Goal: Task Accomplishment & Management: Manage account settings

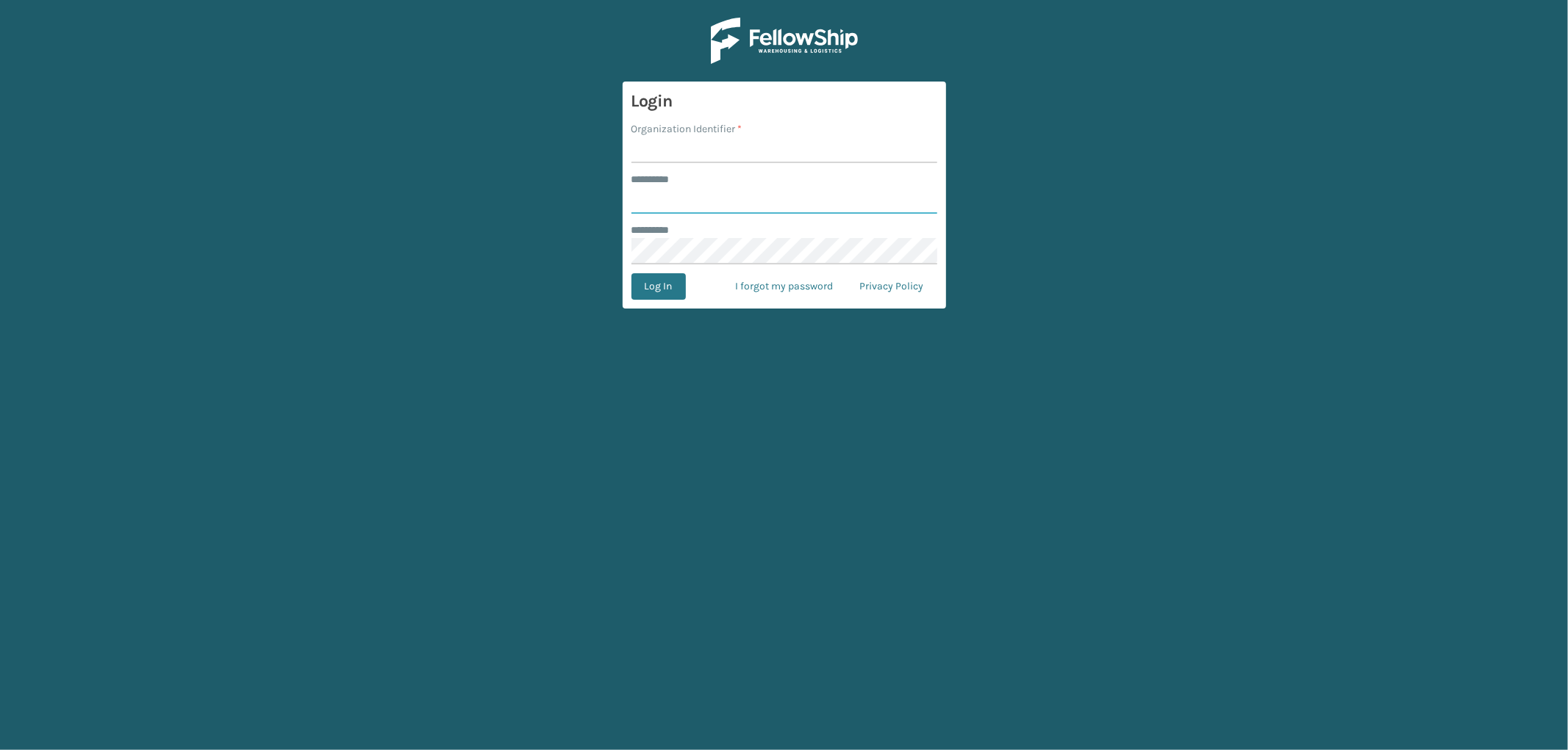
type input "*********"
click at [689, 148] on input "Organization Identifier *" at bounding box center [784, 149] width 306 height 27
type input "SleepGeekz"
click at [658, 295] on button "Log In" at bounding box center [658, 286] width 54 height 27
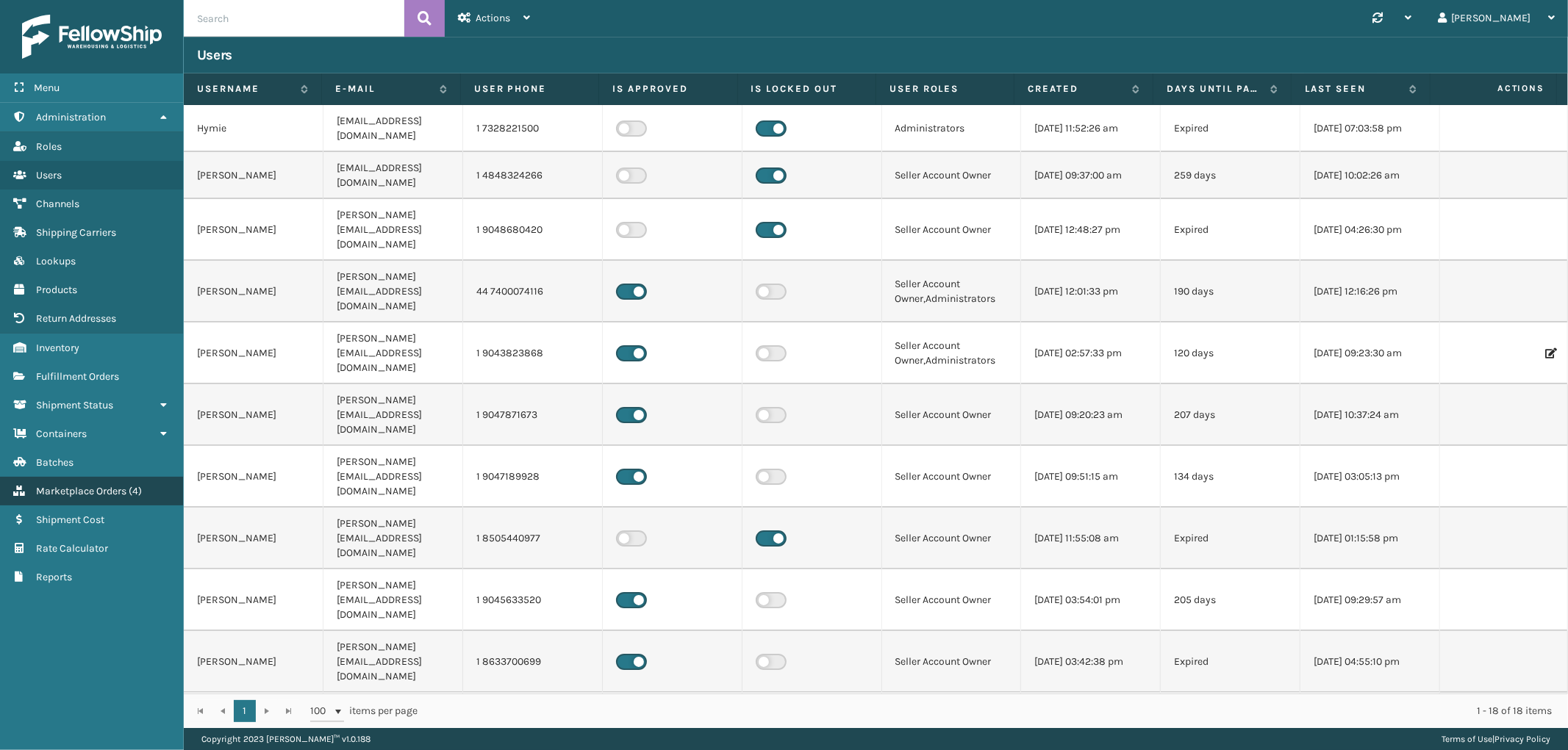
click at [109, 477] on link "Marketplace Orders ( 4 )" at bounding box center [91, 491] width 183 height 29
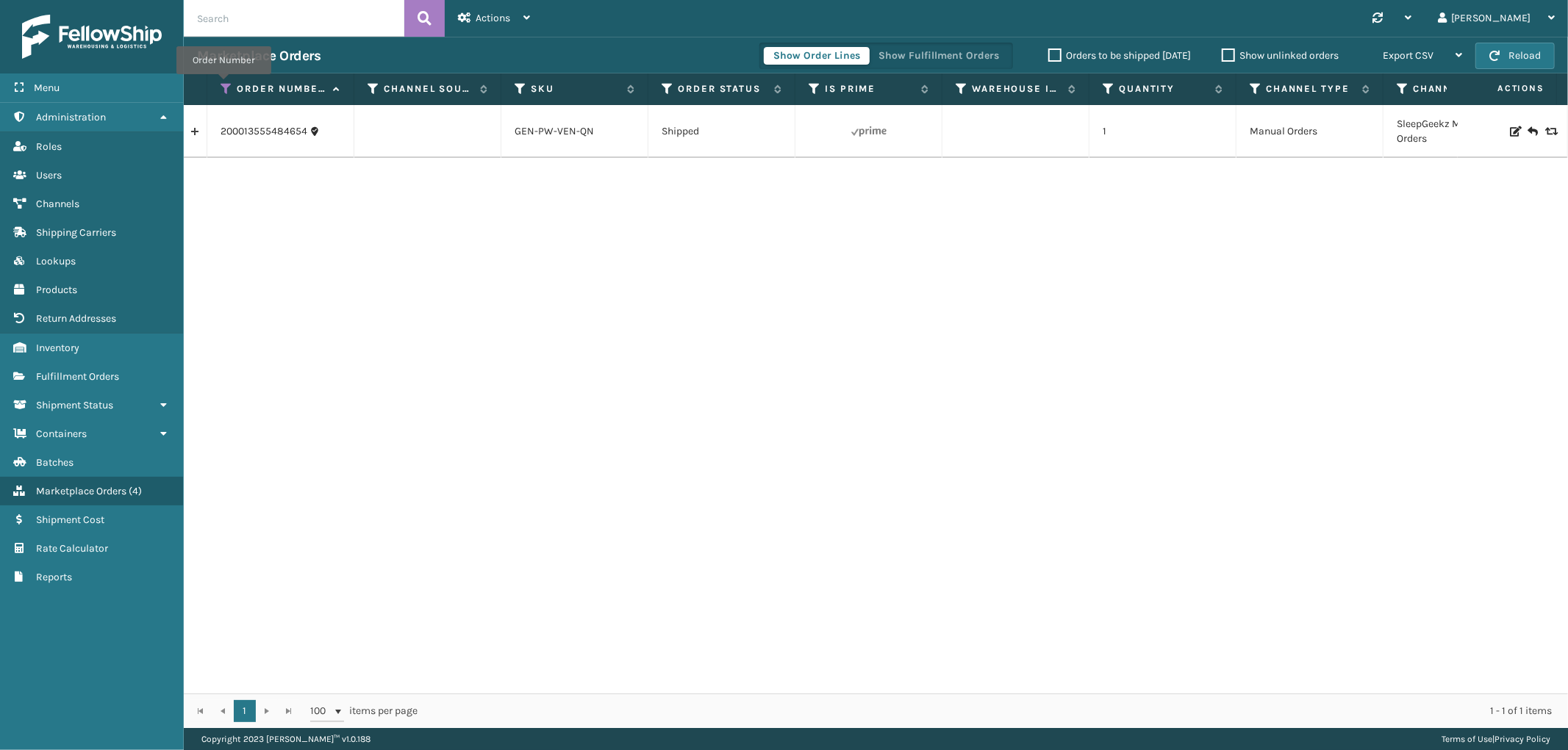
click at [223, 85] on icon at bounding box center [226, 89] width 12 height 13
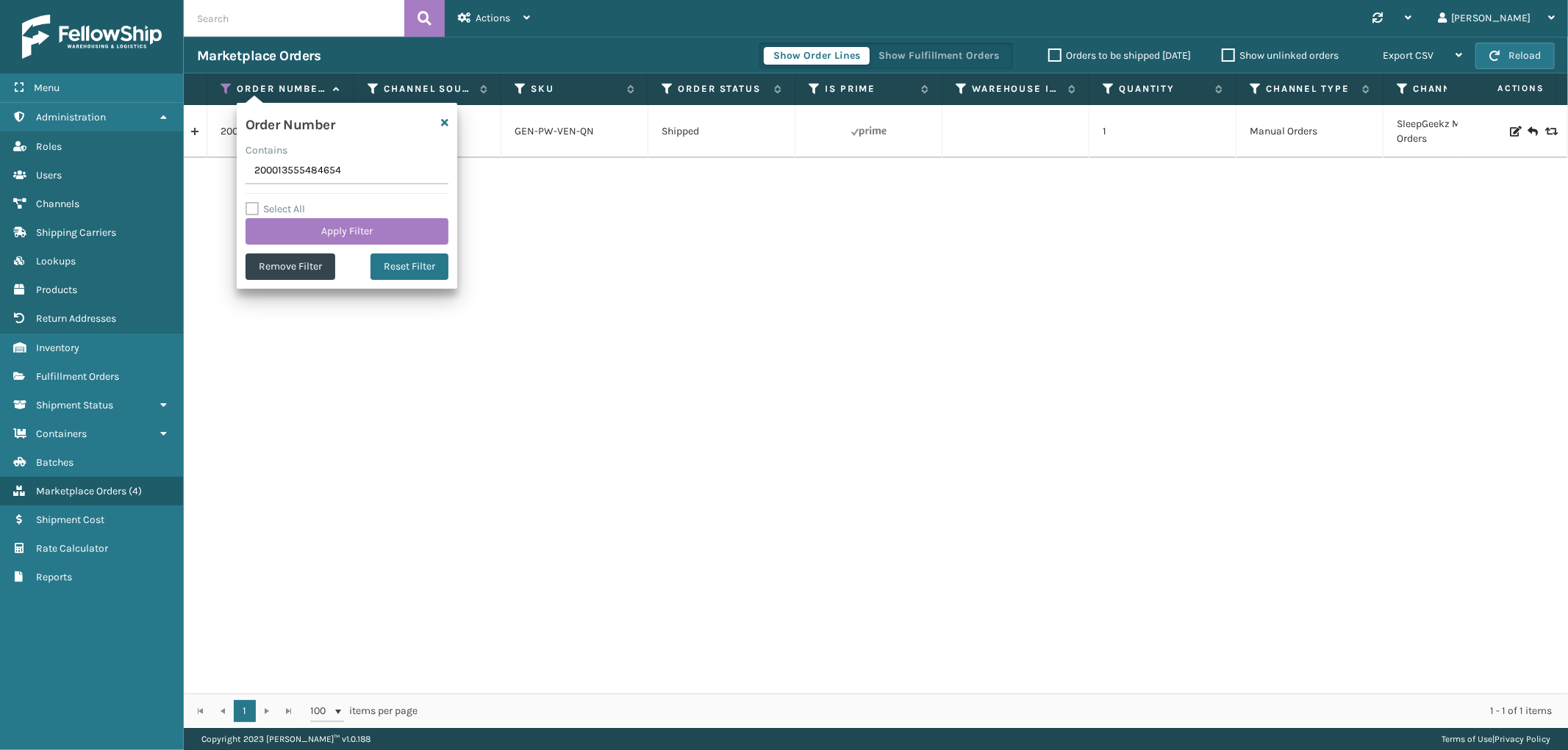
click at [297, 174] on input "200013555484654" at bounding box center [346, 171] width 202 height 27
click at [295, 174] on input "200013555484654" at bounding box center [346, 171] width 202 height 27
type input "112-1208756-7673032"
click at [283, 229] on button "Apply Filter" at bounding box center [346, 231] width 202 height 27
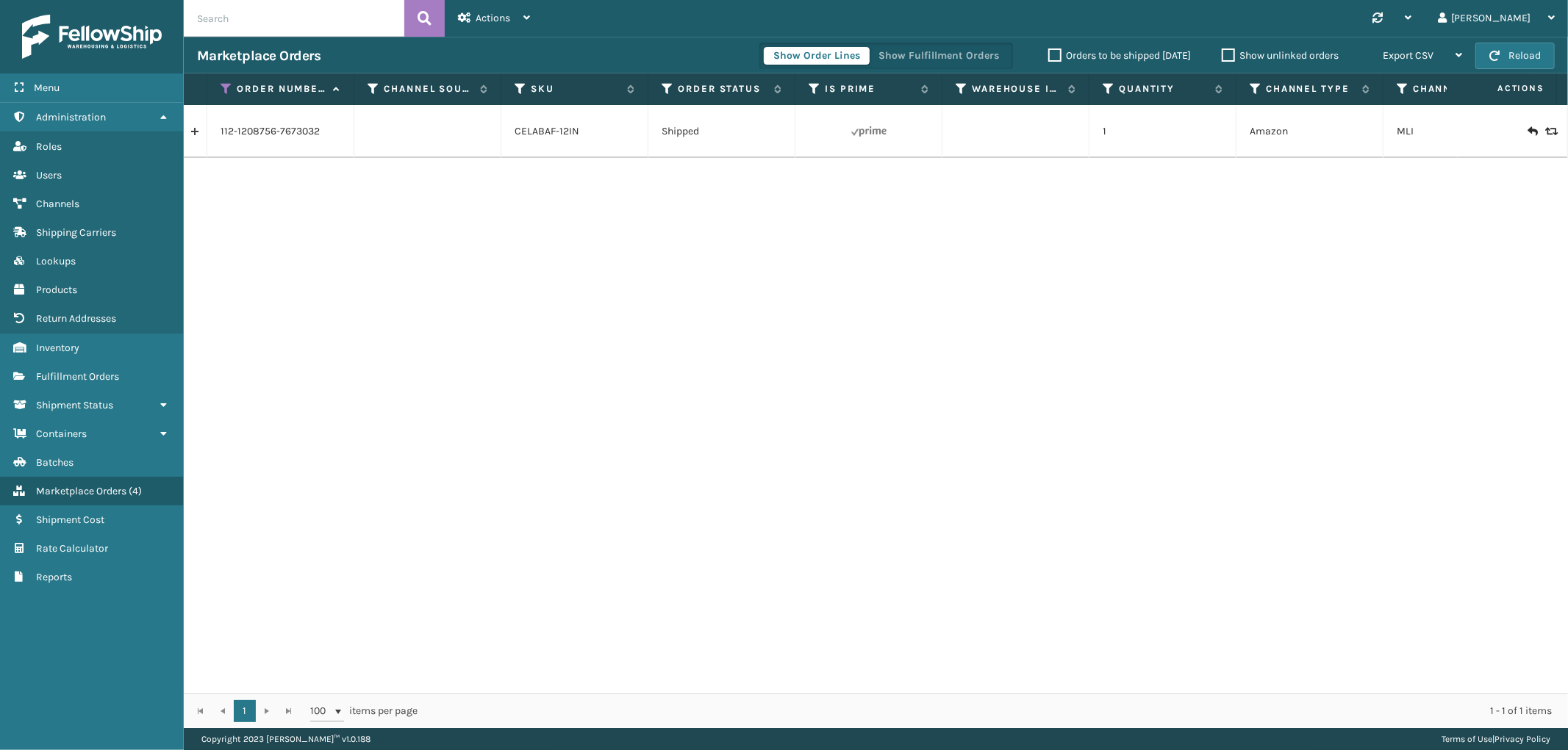
click at [195, 136] on link at bounding box center [195, 131] width 23 height 23
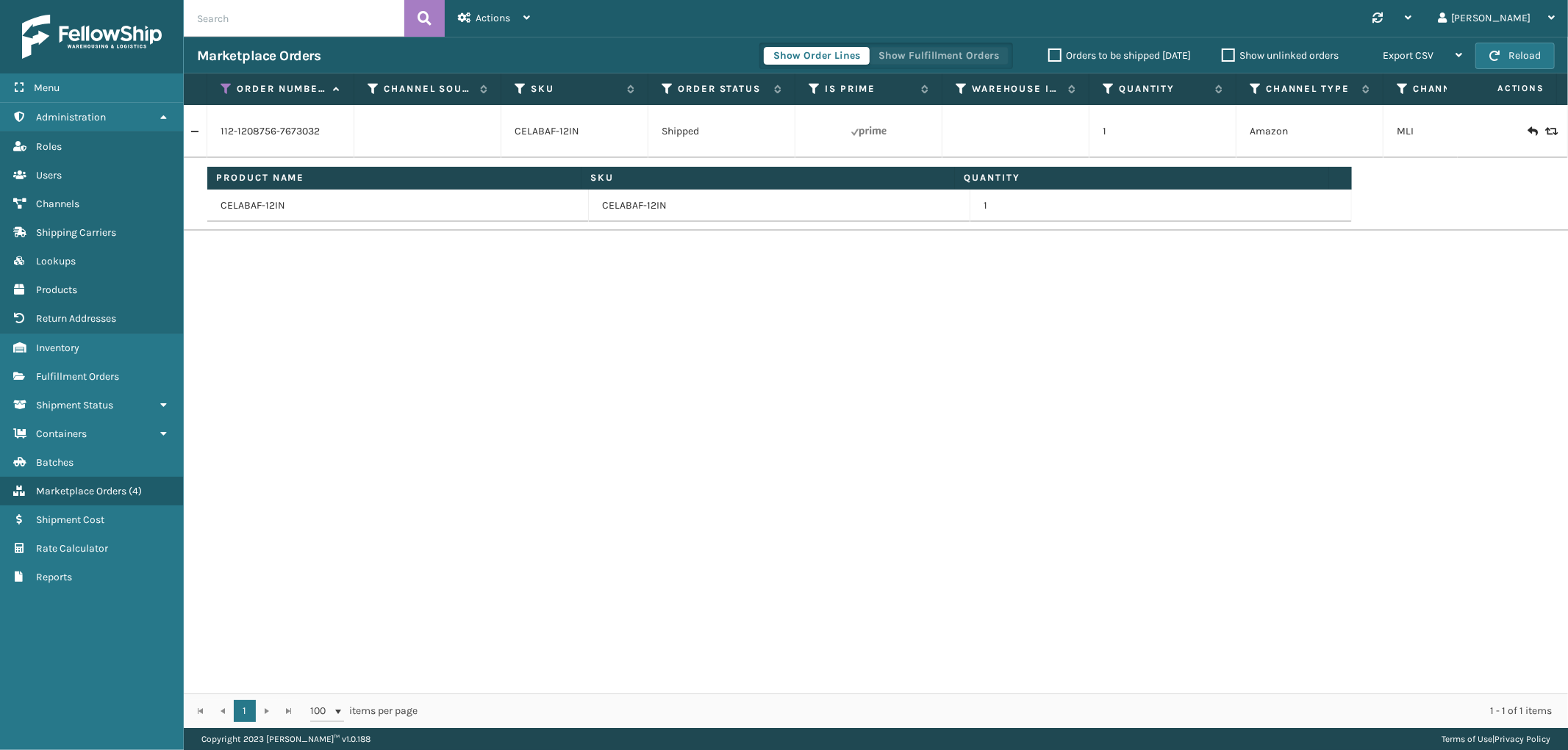
click at [973, 60] on button "Show Fulfillment Orders" at bounding box center [938, 56] width 140 height 18
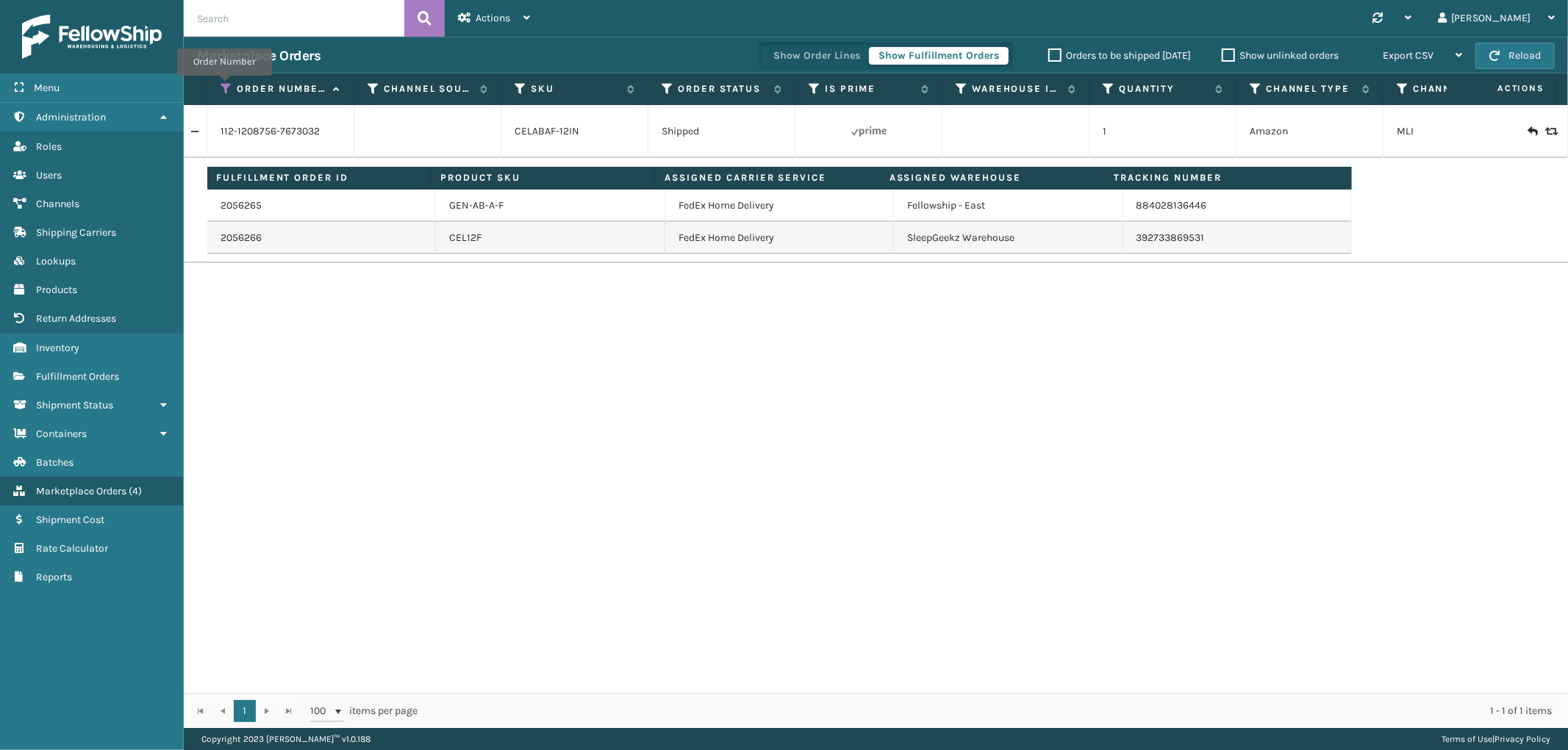
click at [224, 86] on icon at bounding box center [226, 89] width 12 height 13
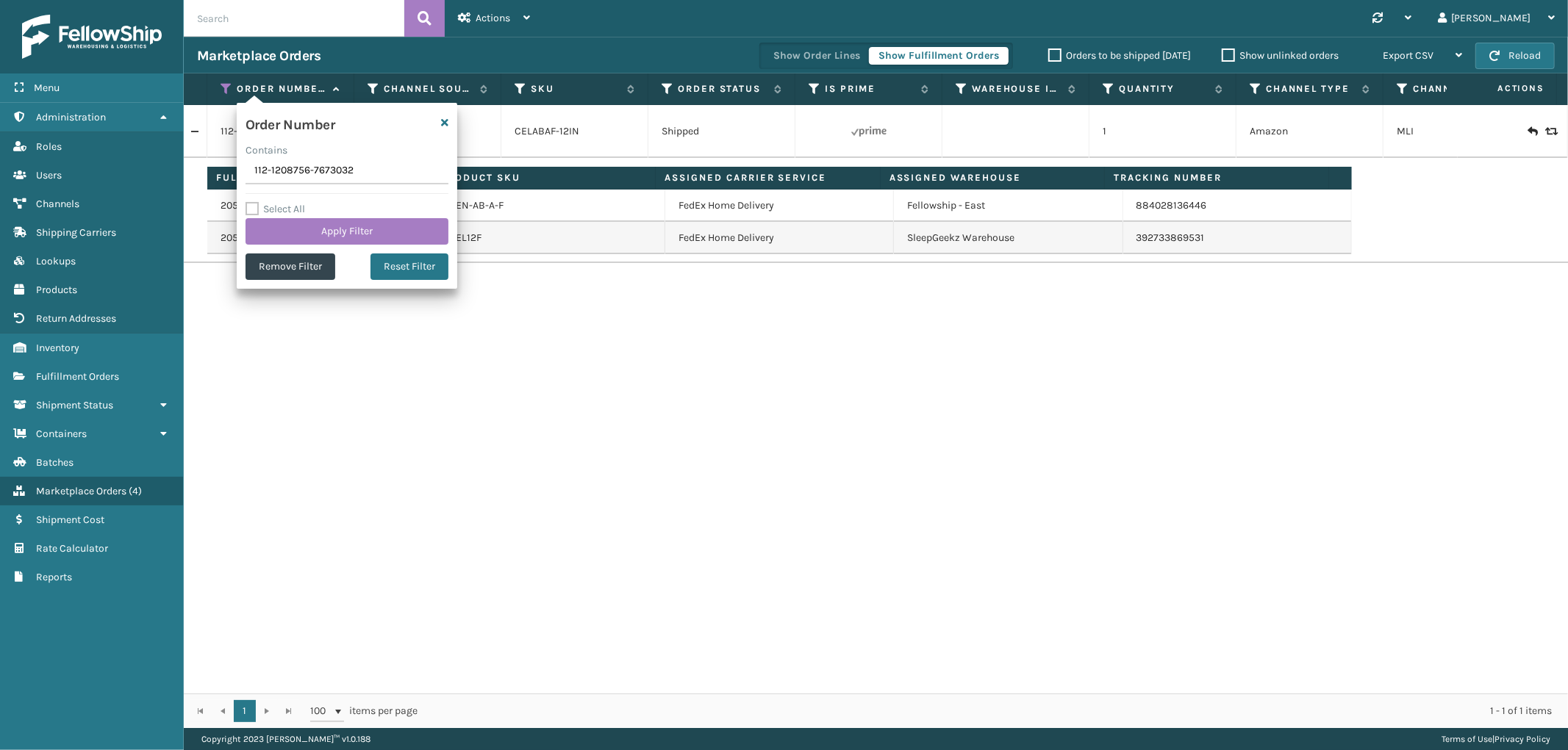
click at [290, 168] on input "112-1208756-7673032" at bounding box center [346, 171] width 202 height 27
type input "114-2686188-8325008"
click at [317, 267] on button "Remove Filter" at bounding box center [290, 266] width 90 height 27
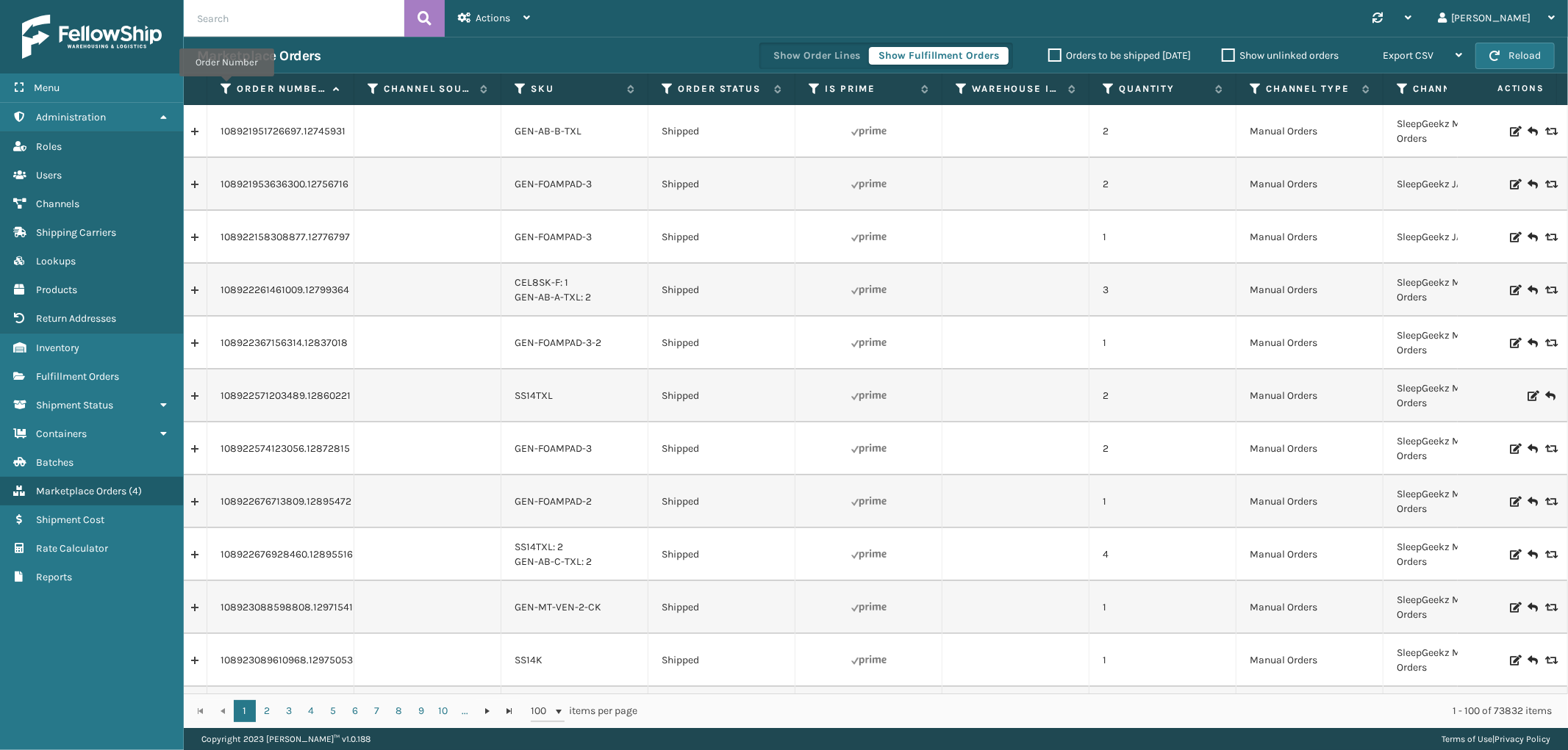
click at [227, 87] on icon at bounding box center [226, 89] width 12 height 13
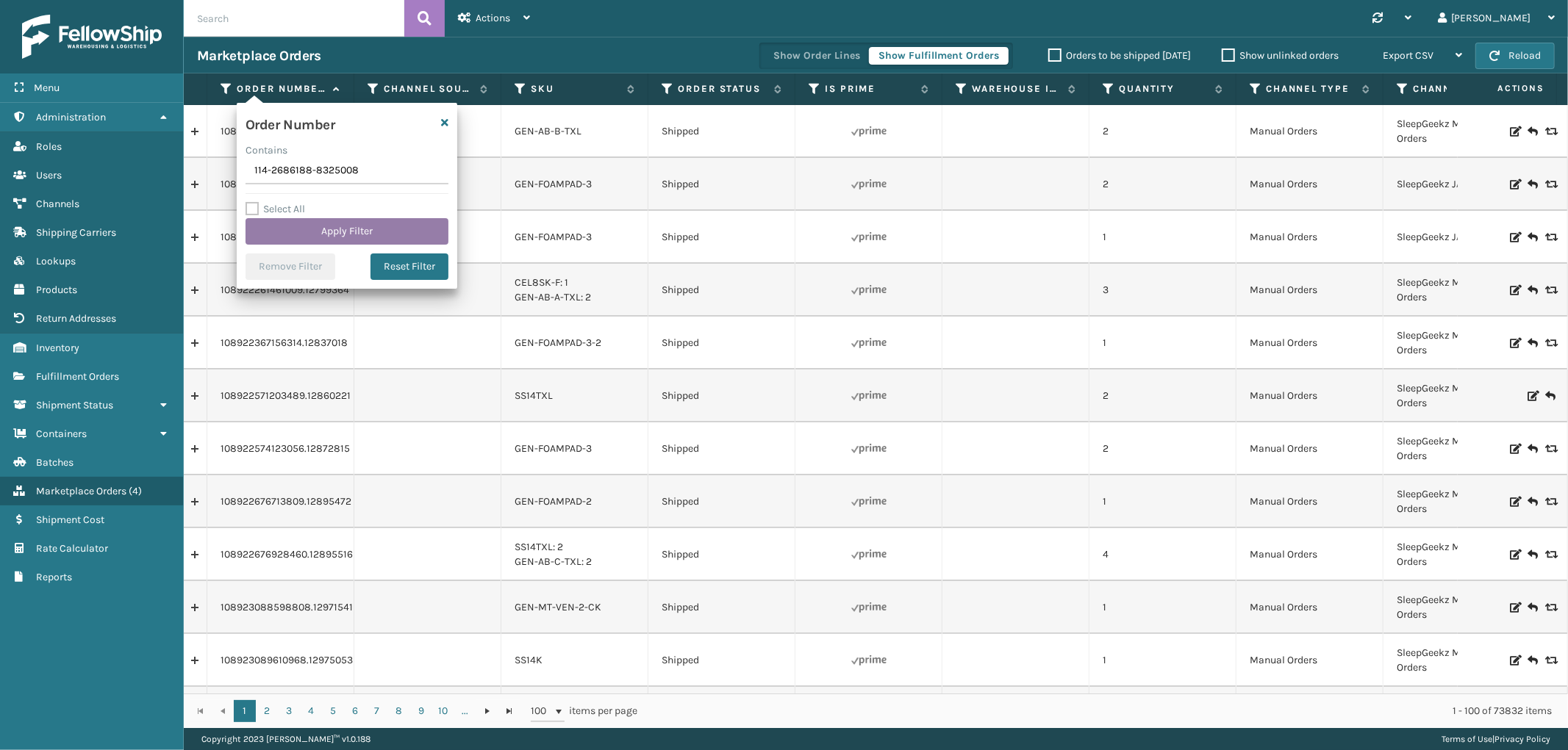
type input "114-2686188-8325008"
click at [315, 225] on button "Apply Filter" at bounding box center [346, 231] width 202 height 27
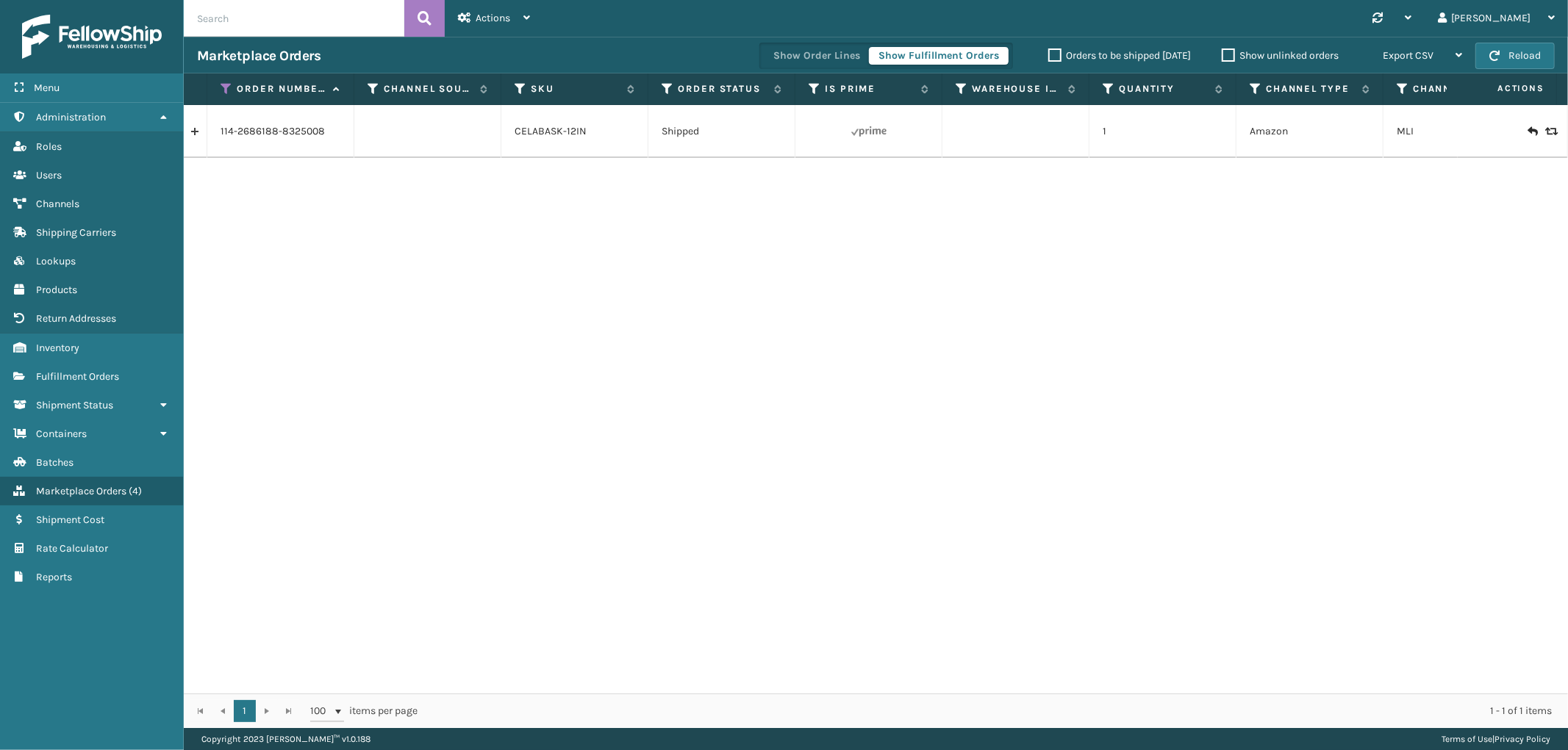
click at [199, 133] on link at bounding box center [195, 131] width 23 height 23
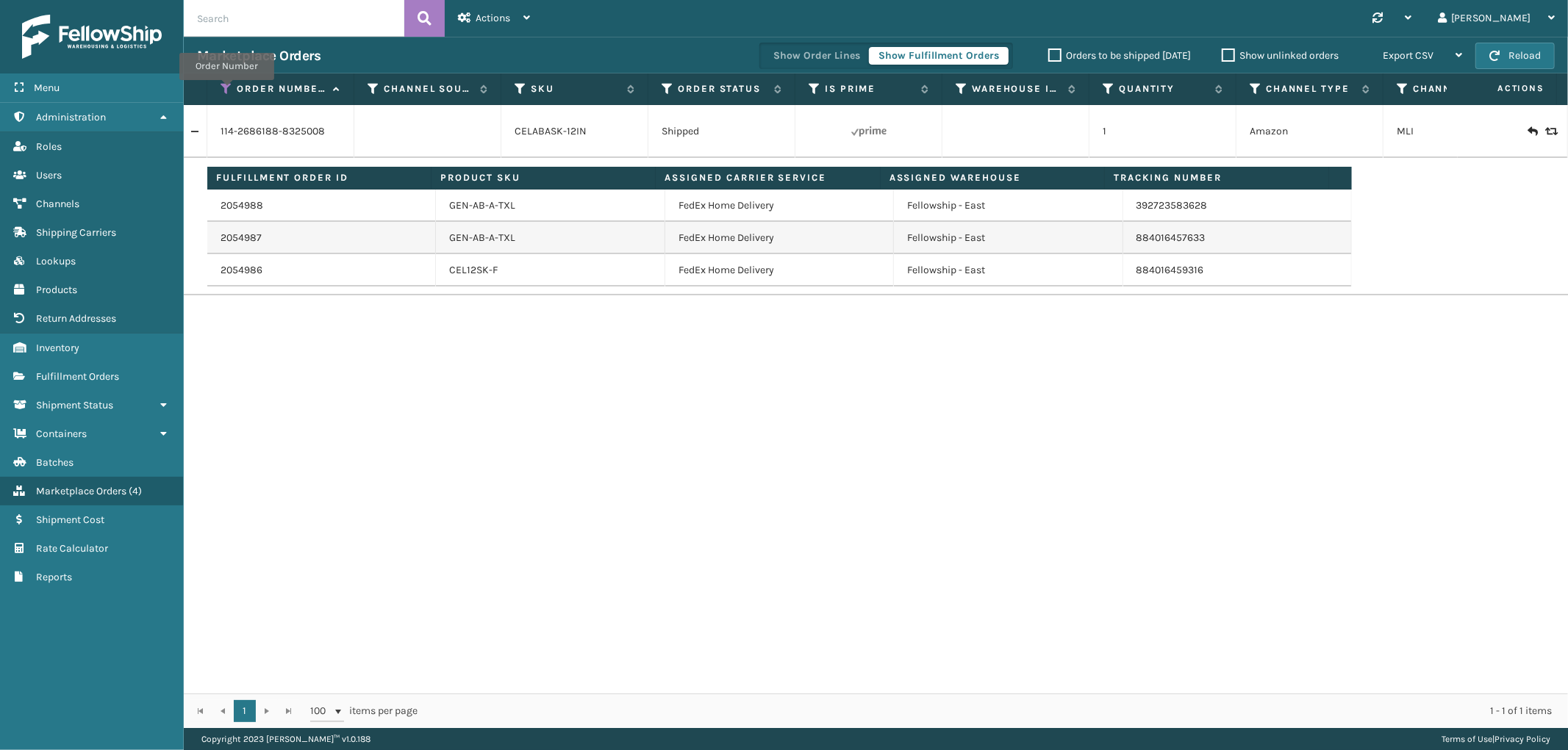
click at [227, 90] on icon at bounding box center [226, 89] width 12 height 13
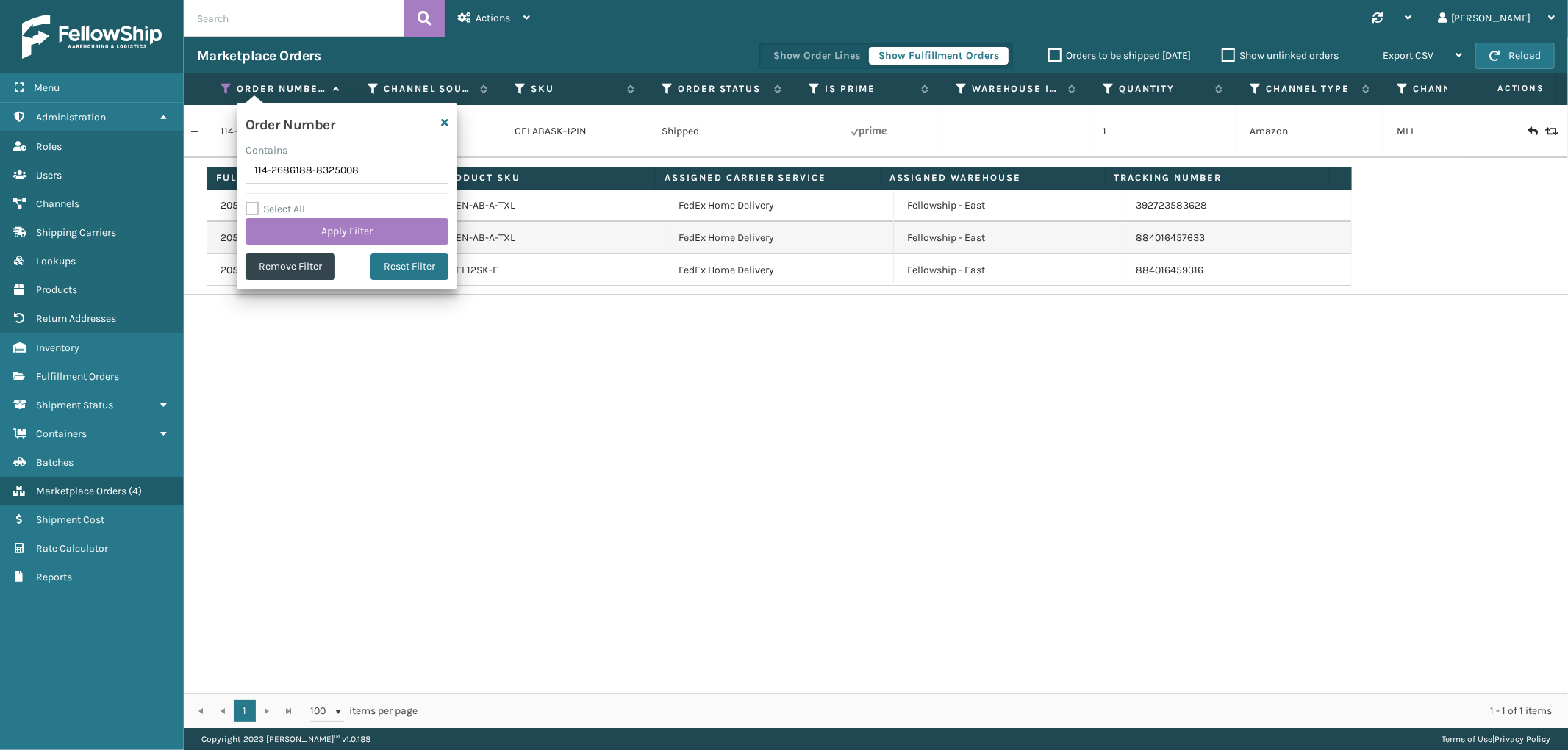
click at [269, 164] on input "114-2686188-8325008" at bounding box center [346, 171] width 202 height 27
type input "113-5219669-6515436"
click at [299, 231] on button "Apply Filter" at bounding box center [346, 231] width 202 height 27
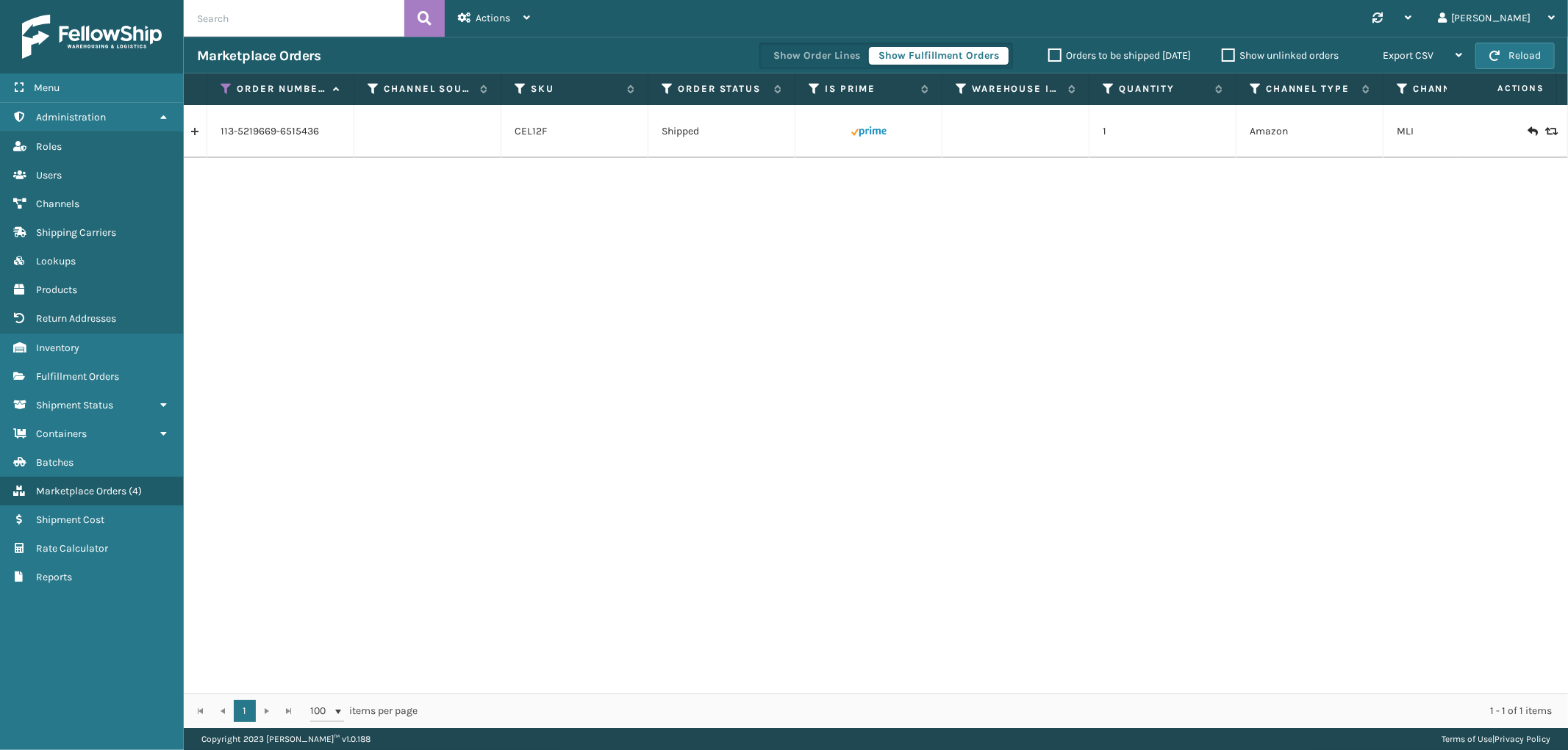
click at [197, 135] on link at bounding box center [195, 131] width 23 height 23
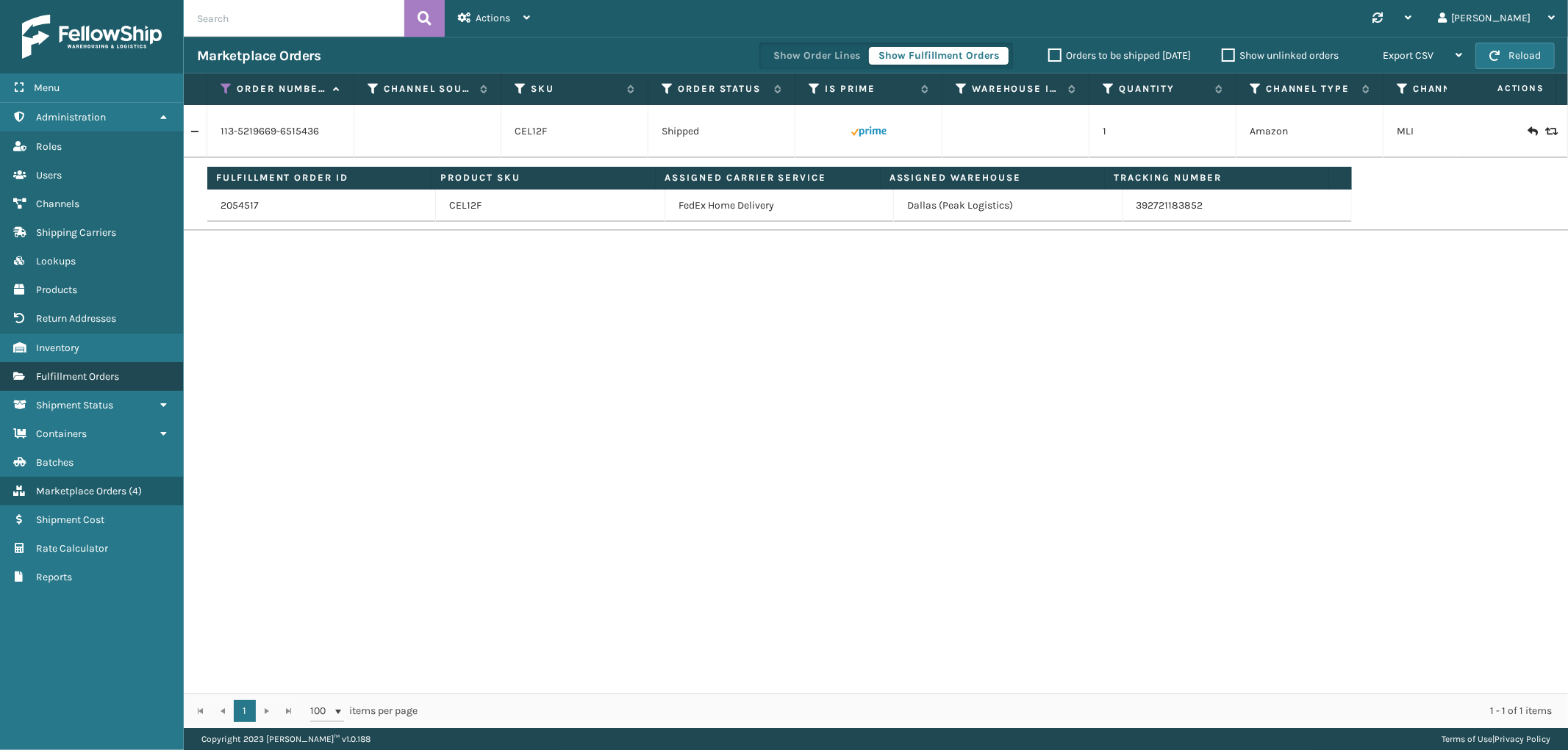
click at [94, 370] on span "Fulfillment Orders" at bounding box center [77, 376] width 83 height 12
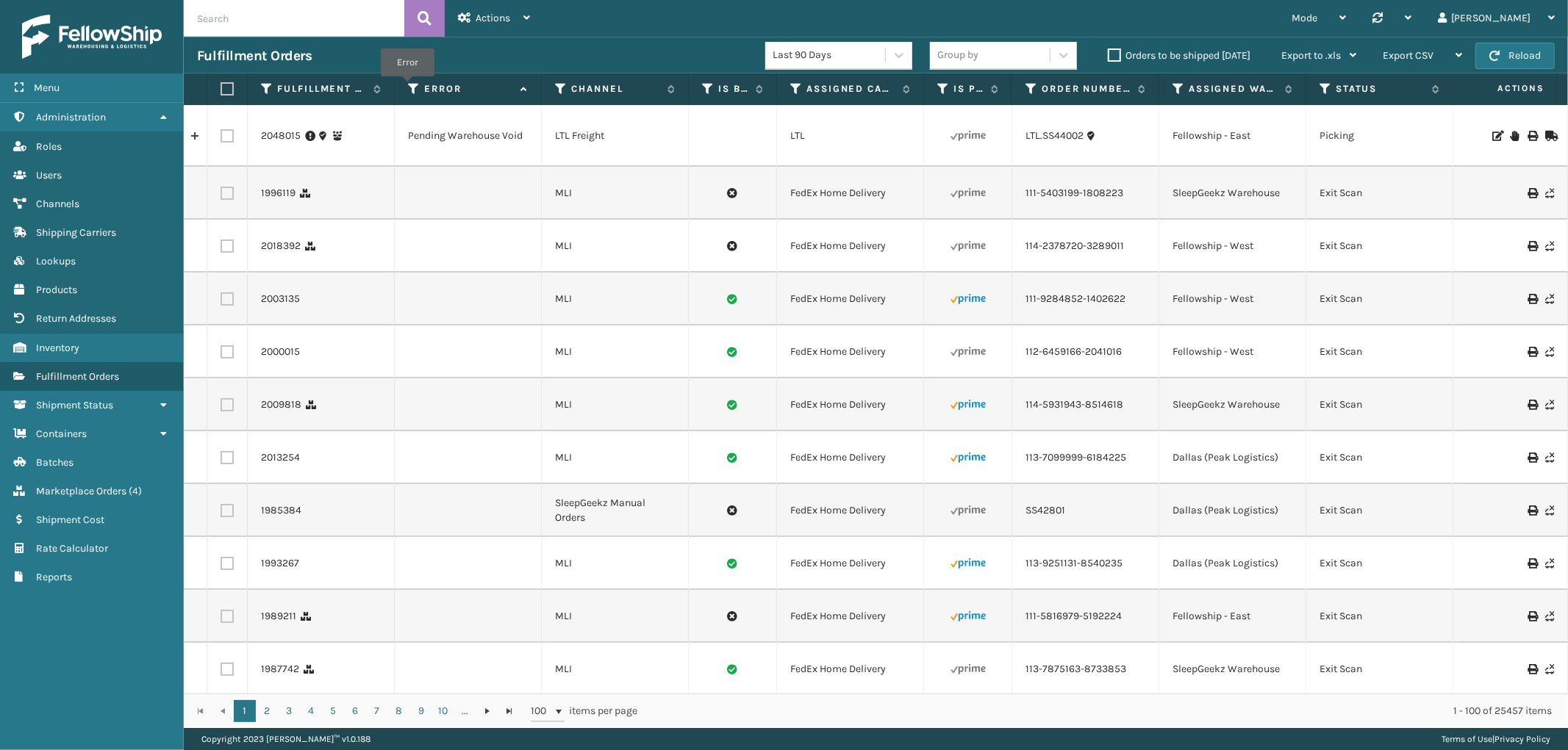
drag, startPoint x: 407, startPoint y: 87, endPoint x: 413, endPoint y: 106, distance: 19.9
click at [408, 87] on icon at bounding box center [414, 89] width 12 height 13
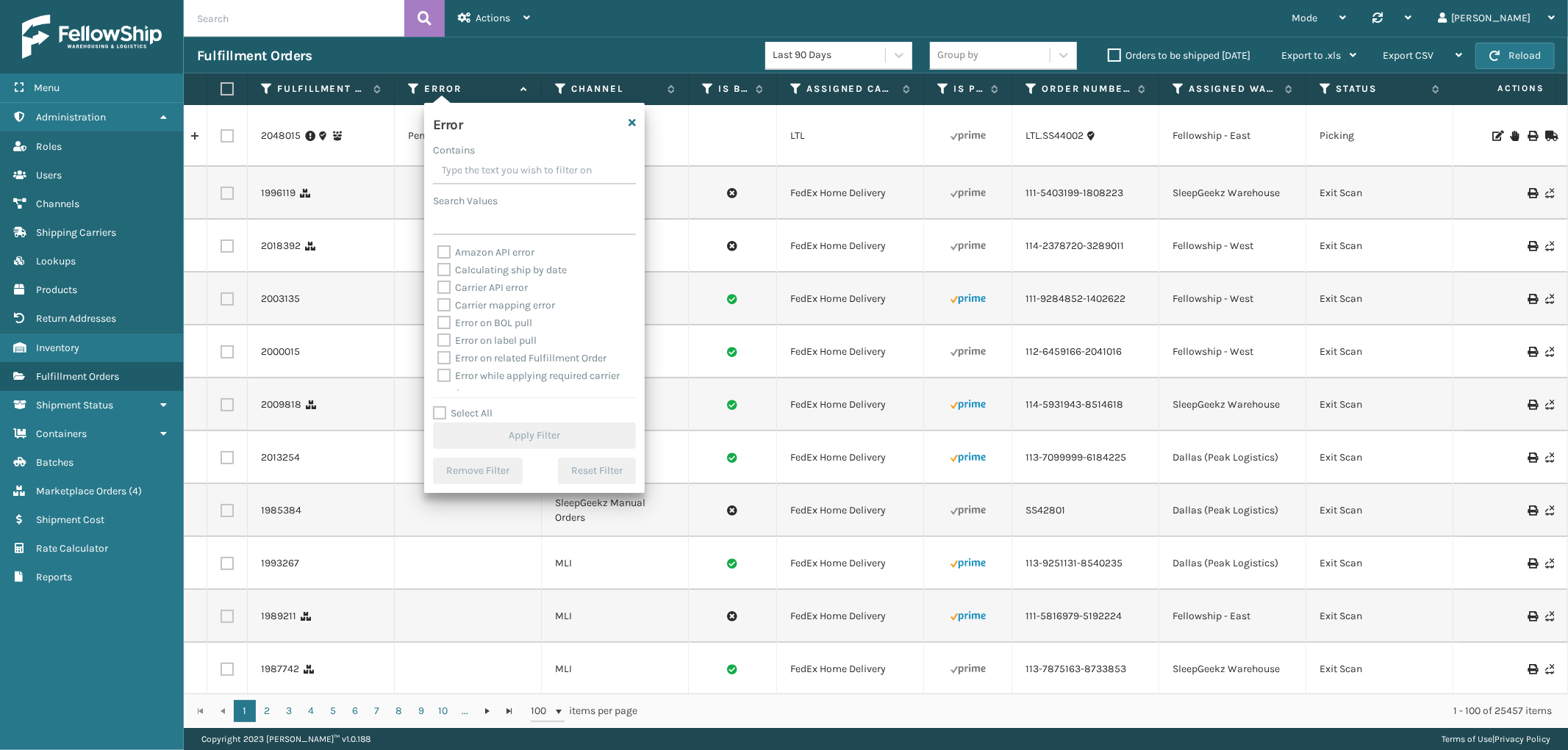
click at [435, 414] on label "Select All" at bounding box center [463, 413] width 60 height 12
click at [435, 406] on input "Select All" at bounding box center [543, 406] width 220 height 2
checkbox input "true"
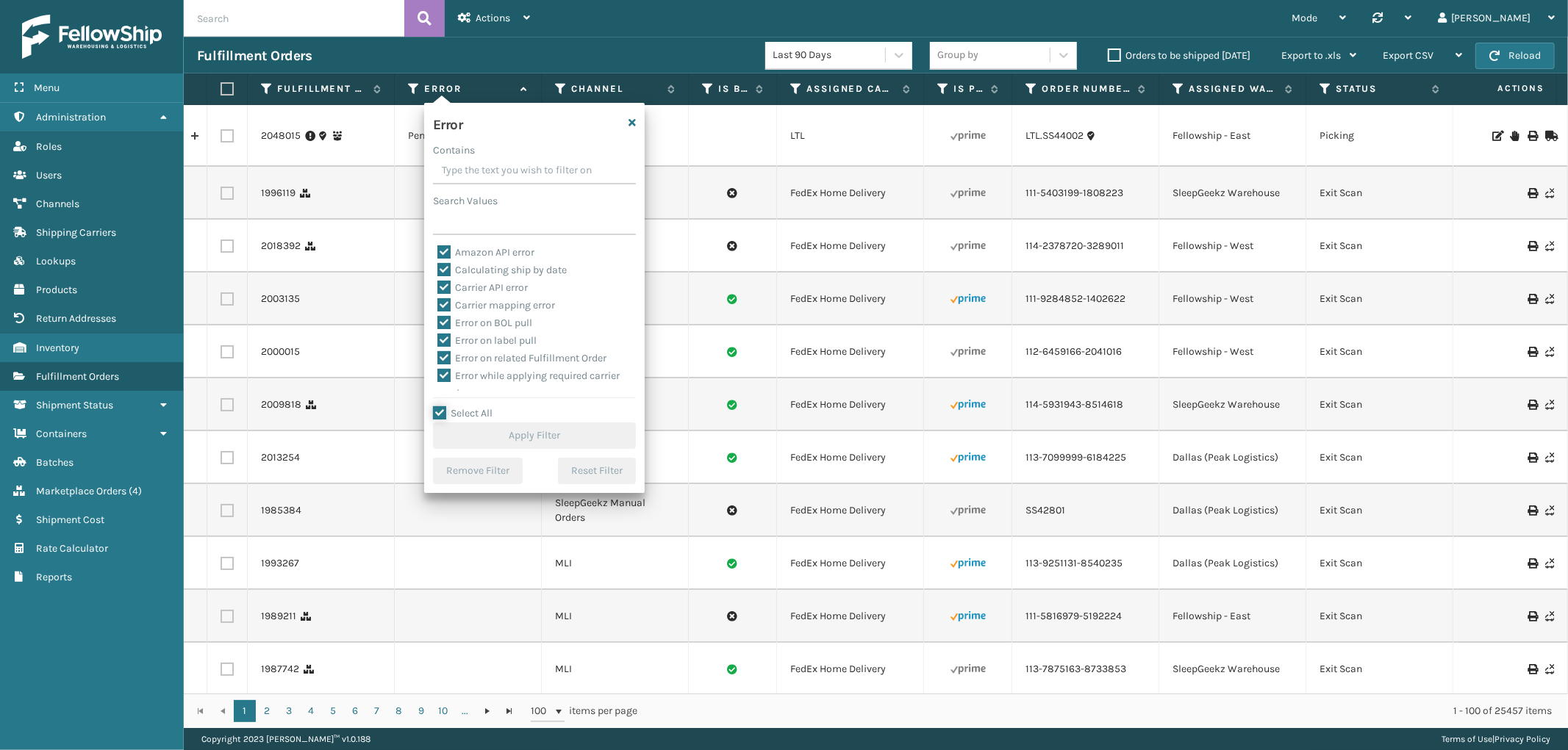
checkbox input "true"
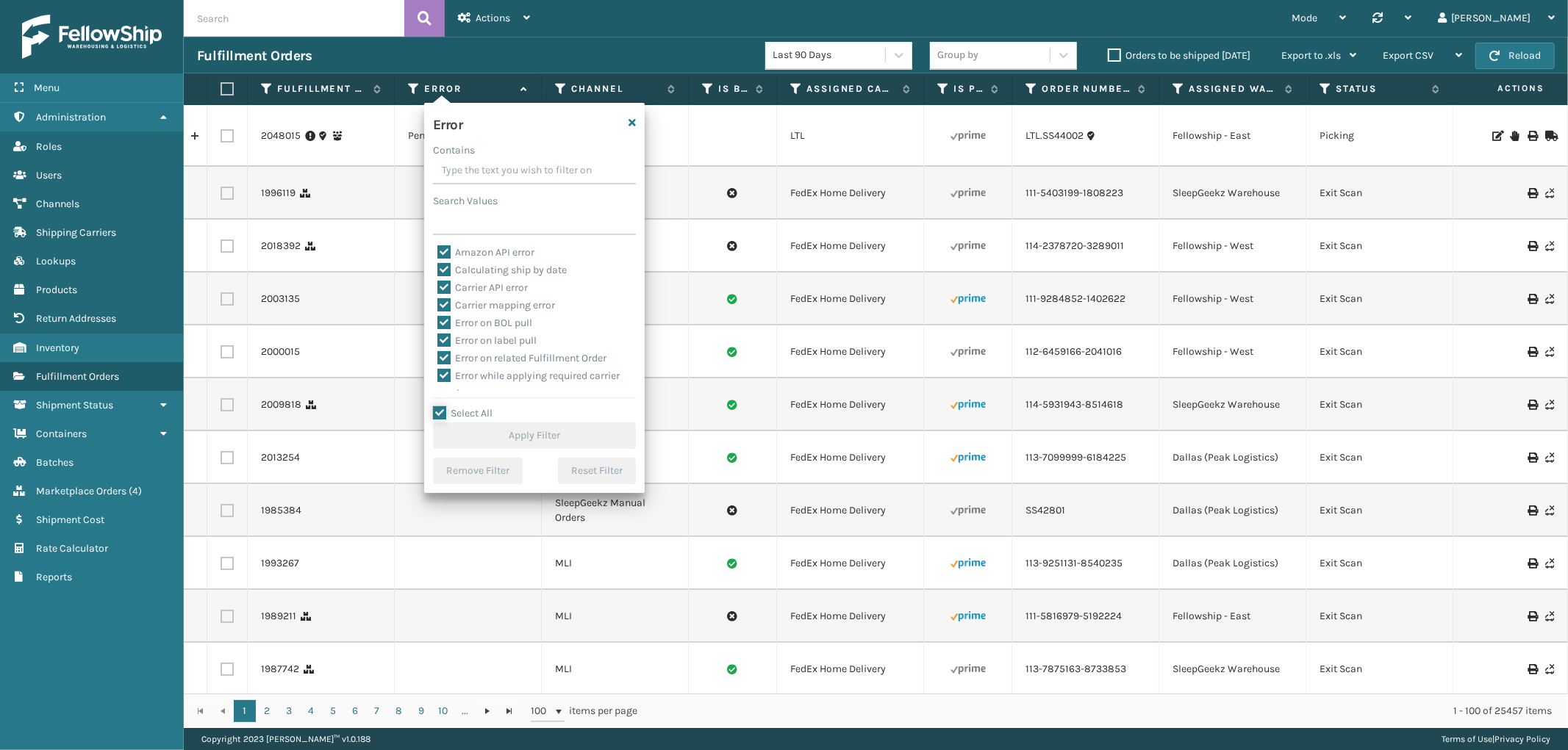
checkbox input "true"
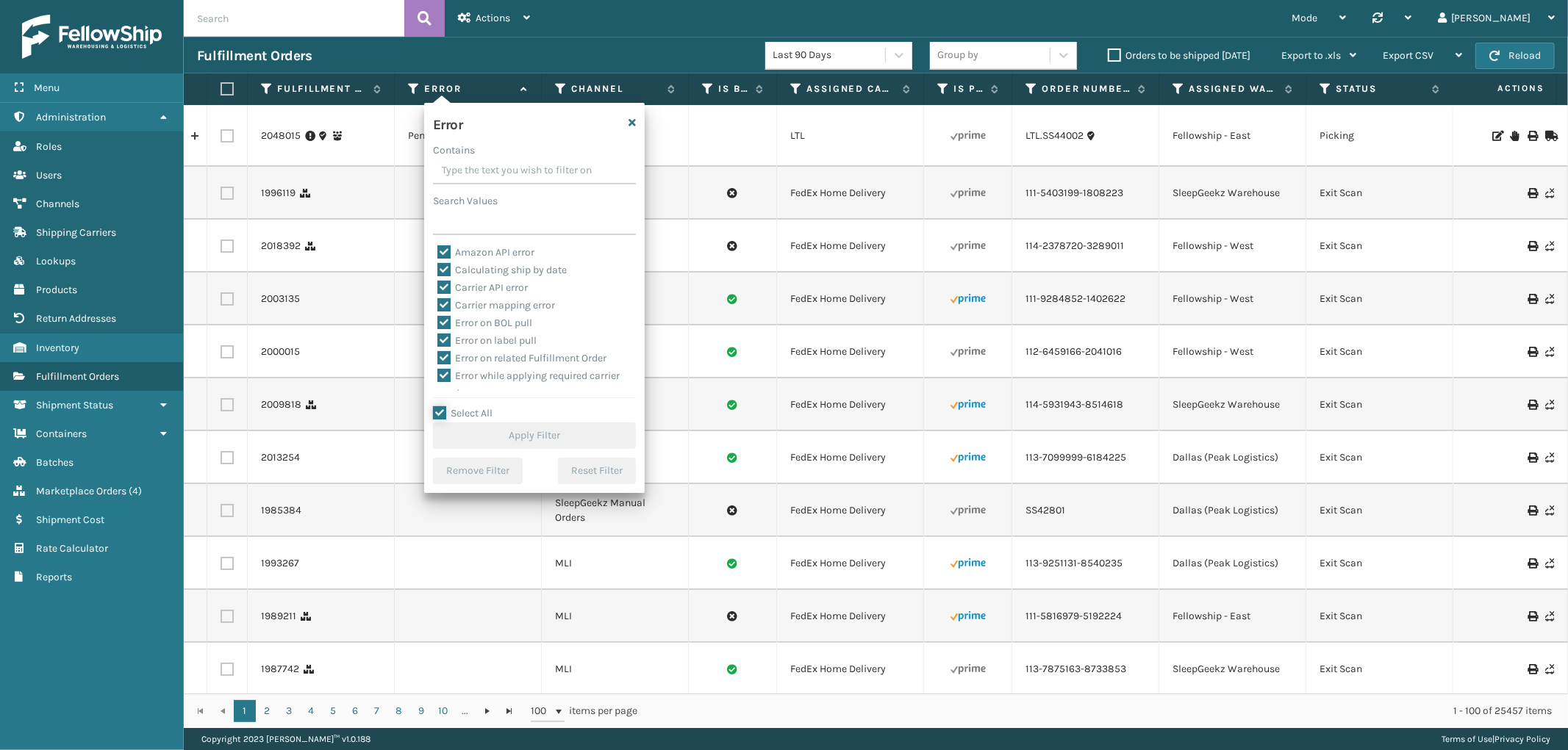
checkbox input "true"
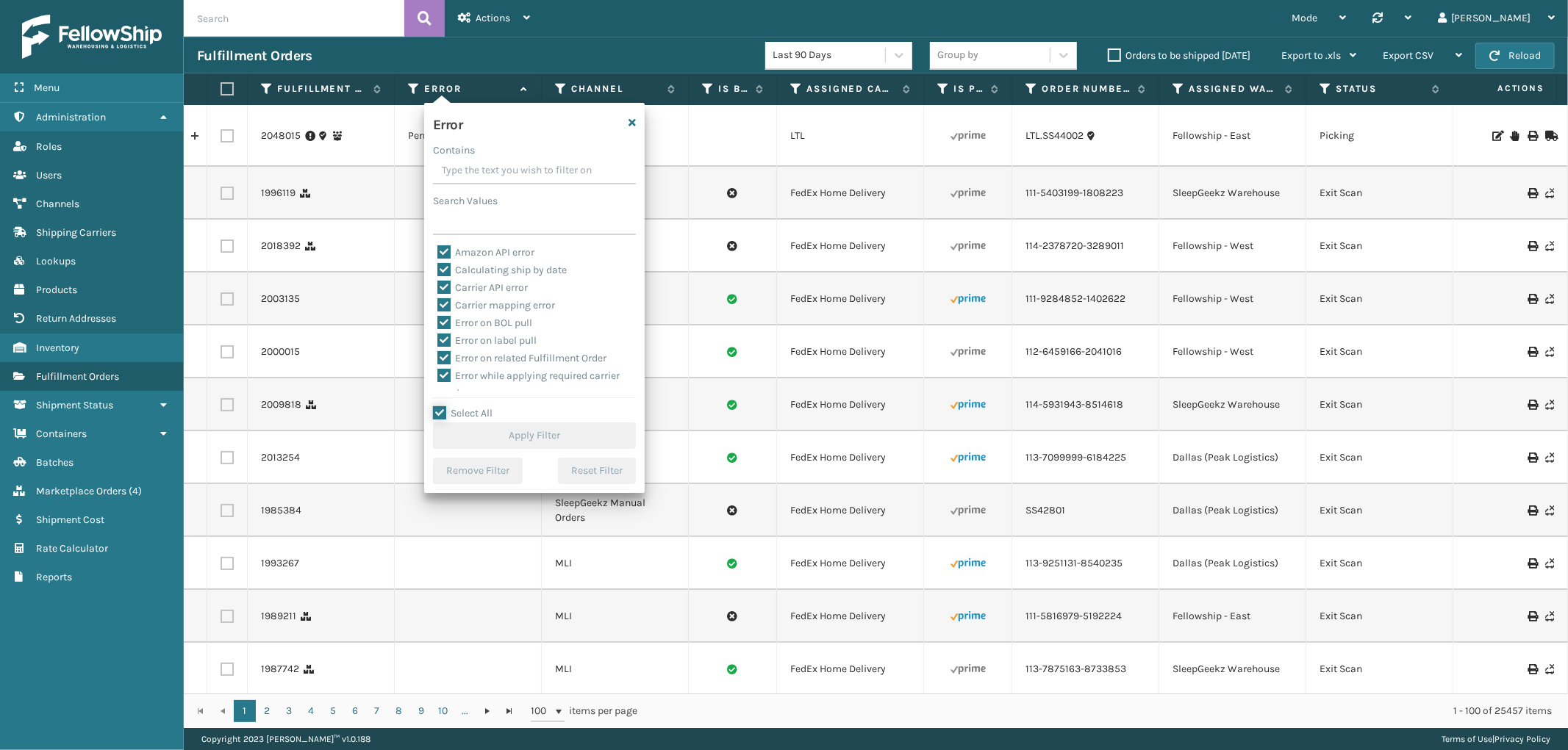
checkbox input "true"
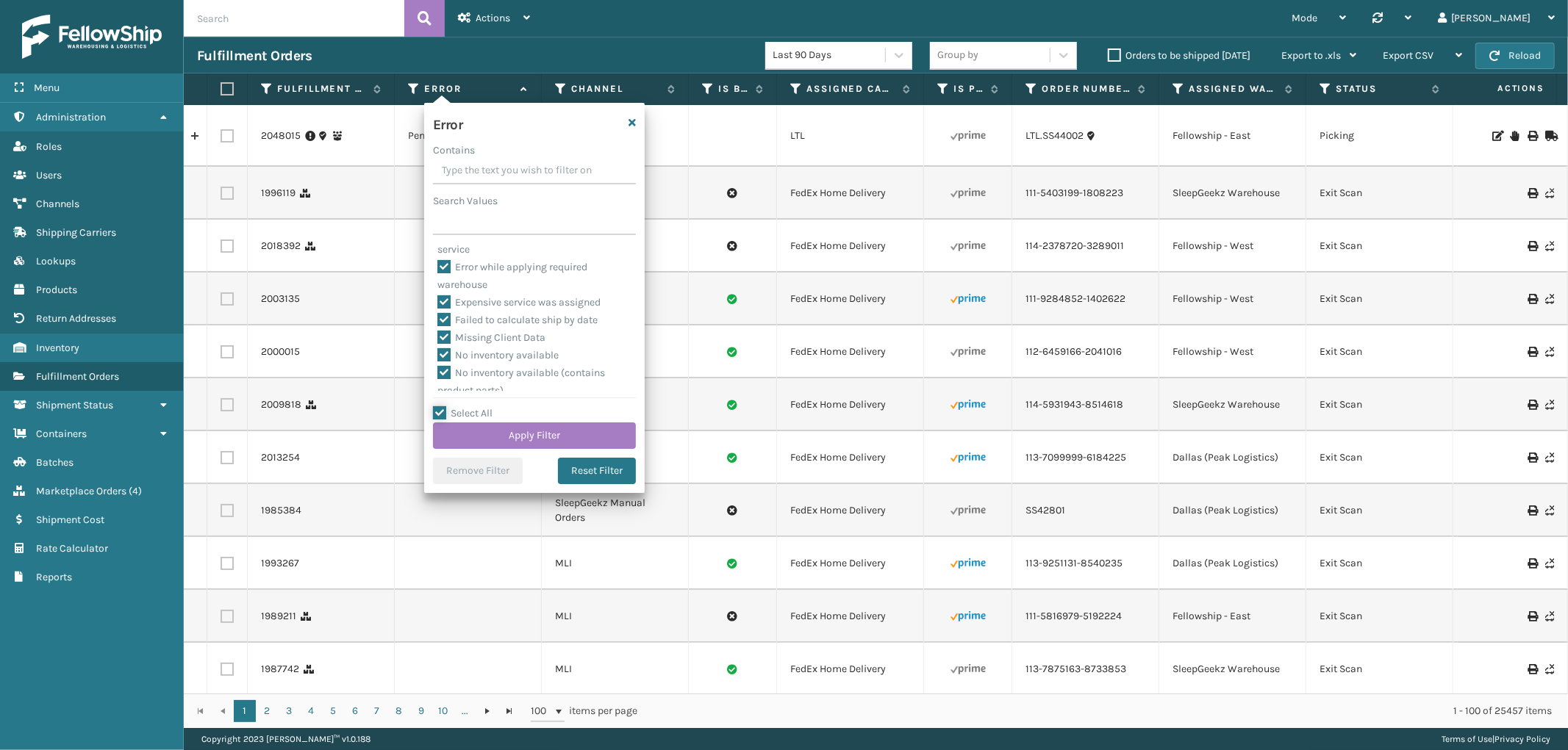
scroll to position [328, 0]
click at [498, 377] on label "To be cancelled" at bounding box center [481, 382] width 87 height 12
click at [438, 377] on input "To be cancelled" at bounding box center [437, 379] width 1 height 10
checkbox input "false"
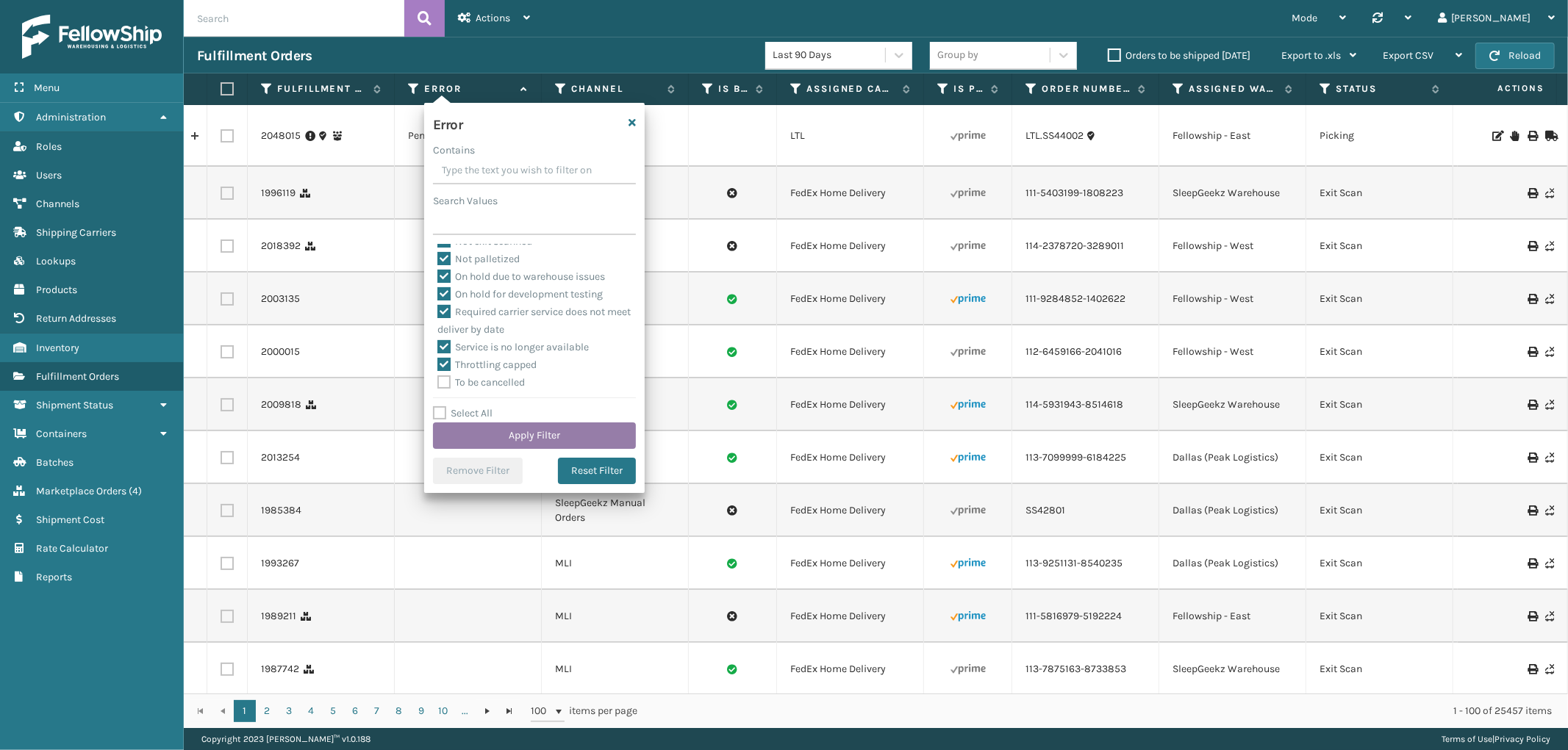
click at [494, 429] on button "Apply Filter" at bounding box center [534, 435] width 202 height 27
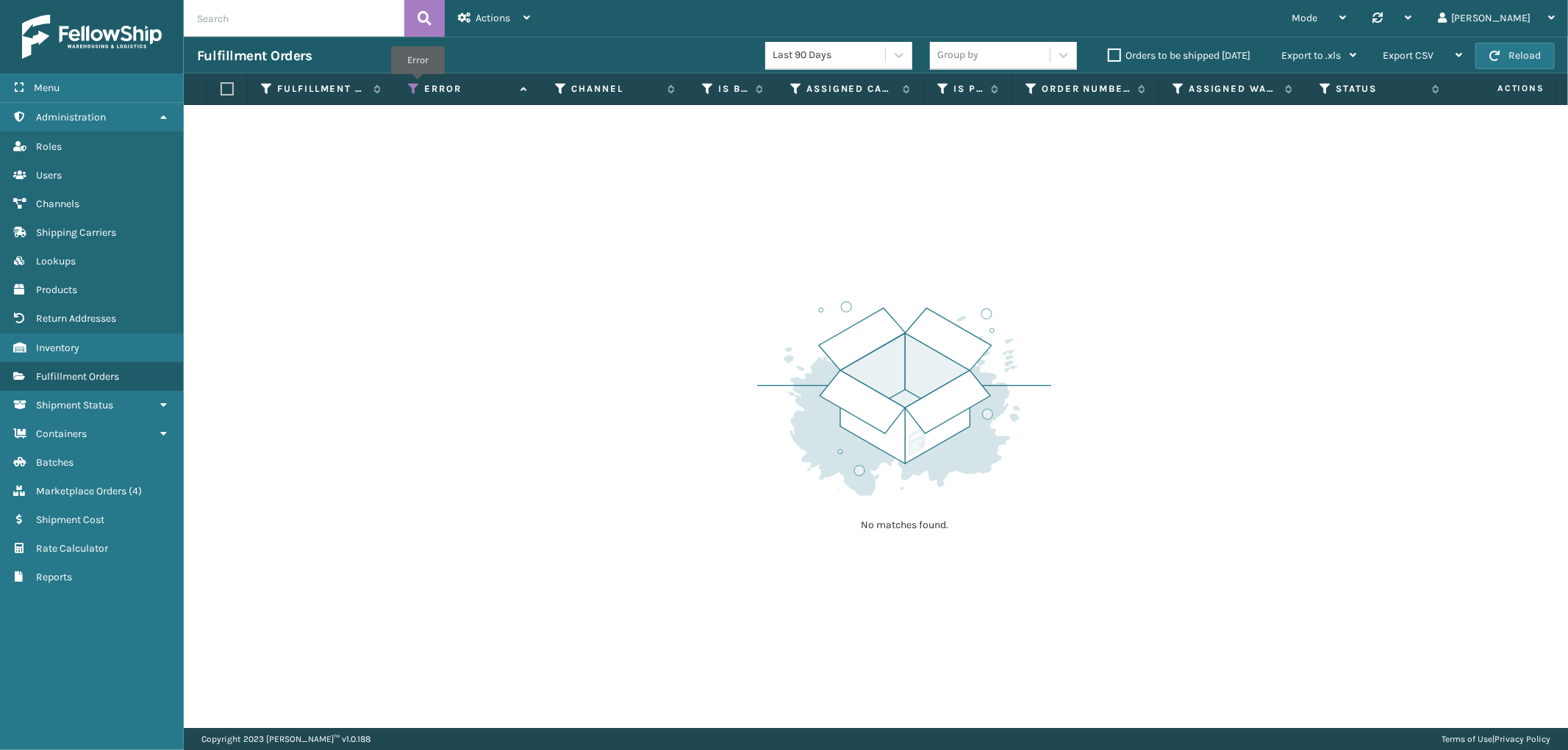
click at [419, 86] on div "Error" at bounding box center [468, 89] width 120 height 13
click at [414, 92] on icon at bounding box center [414, 89] width 12 height 13
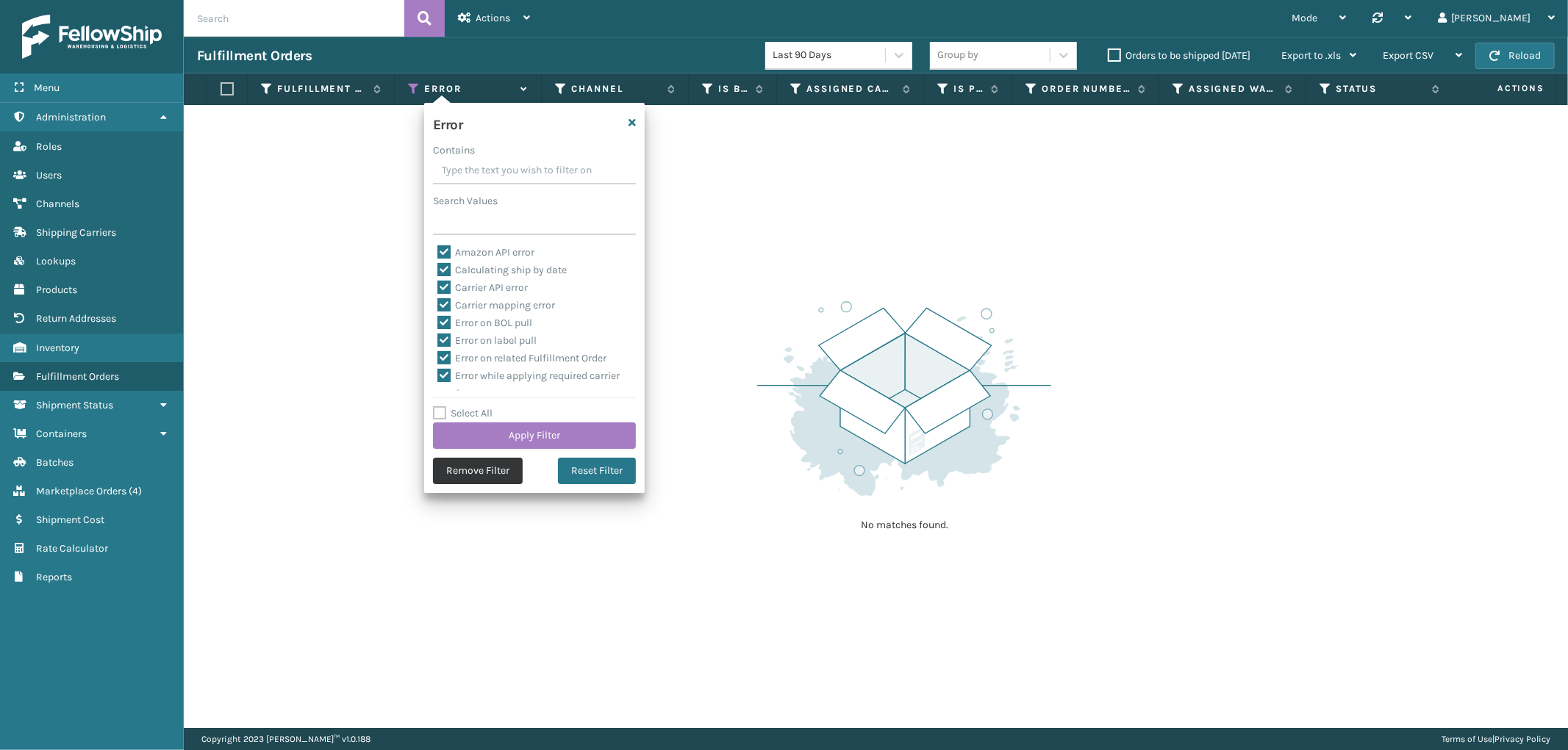
click at [461, 469] on button "Remove Filter" at bounding box center [477, 471] width 90 height 27
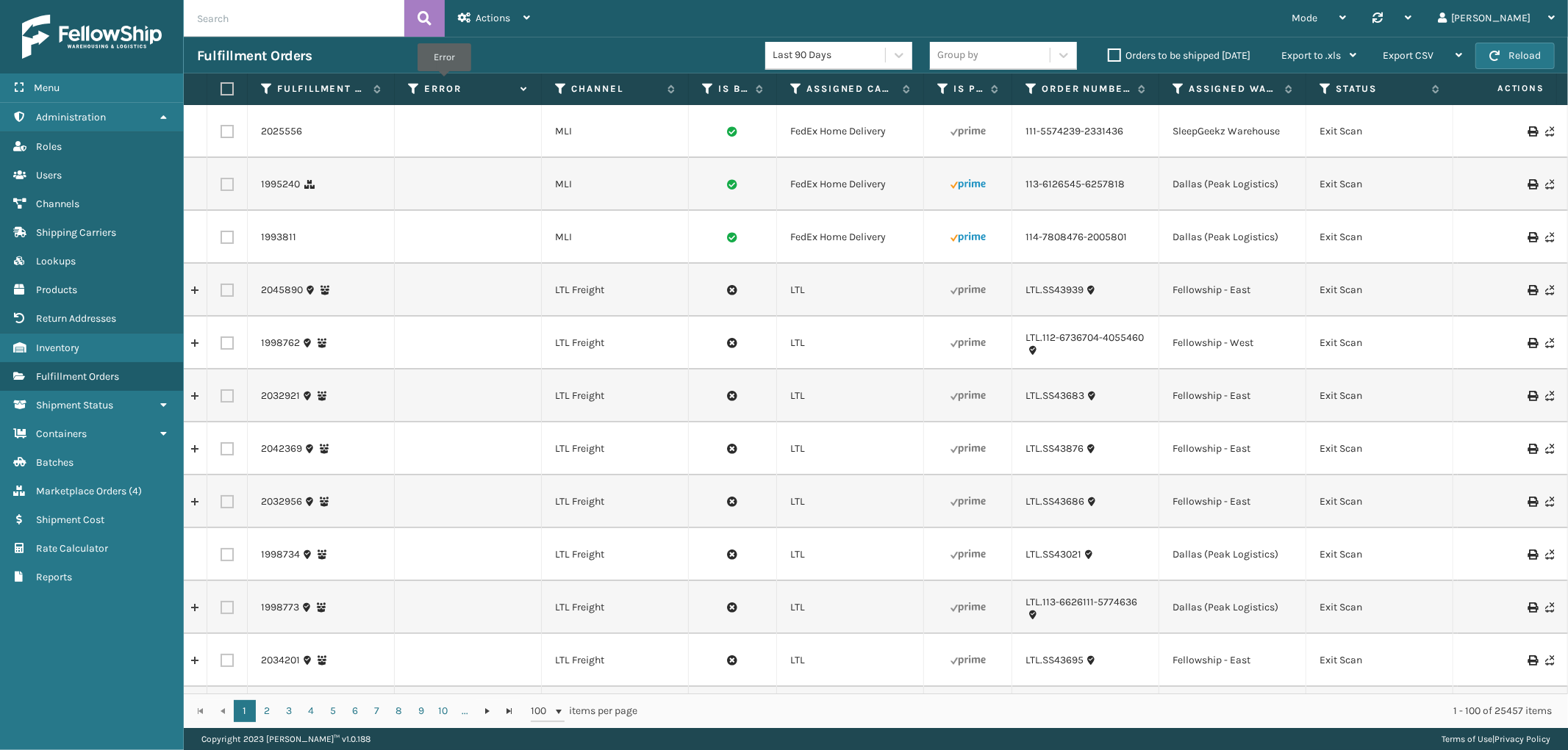
click at [444, 82] on label "Error" at bounding box center [469, 89] width 89 height 13
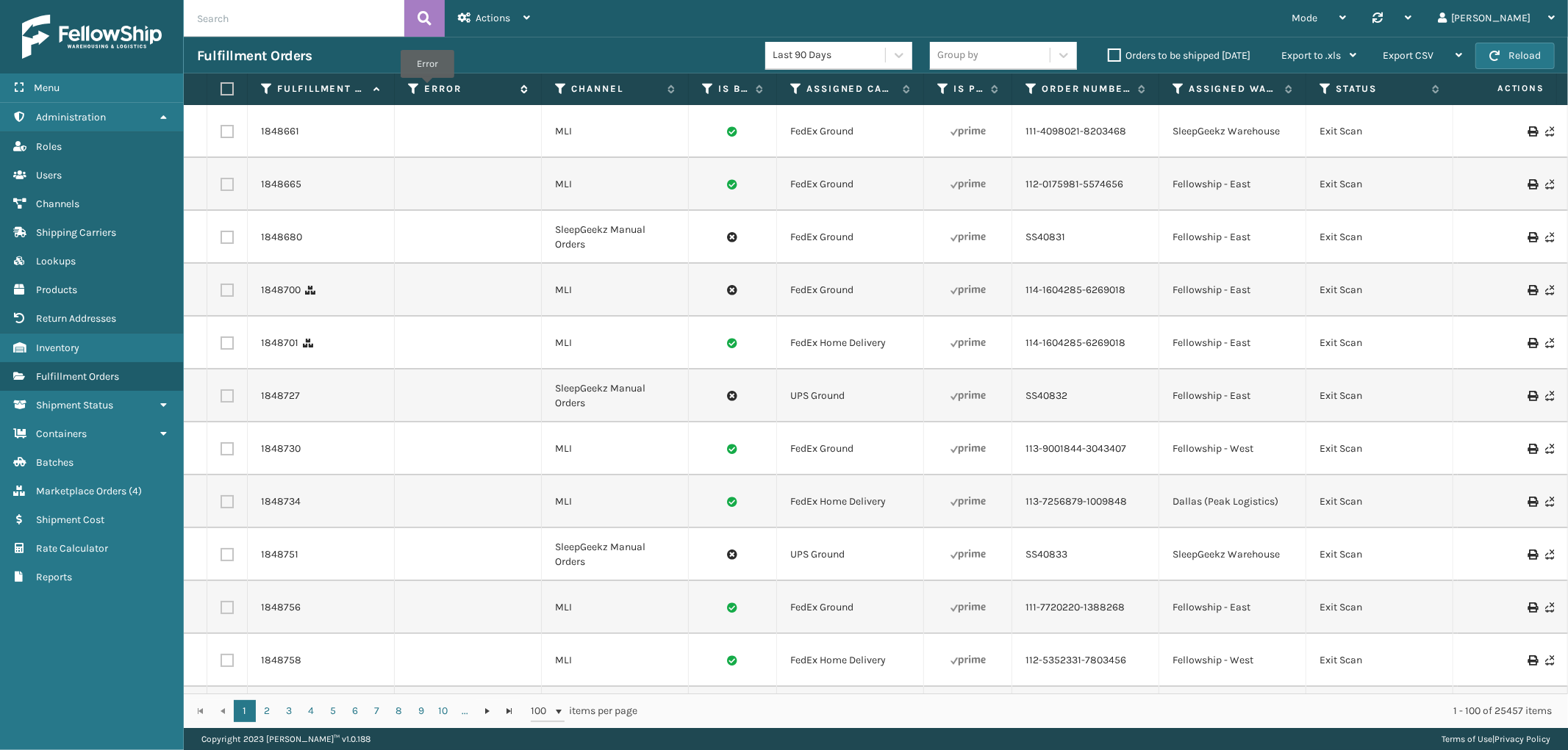
click at [427, 88] on label "Error" at bounding box center [469, 89] width 89 height 13
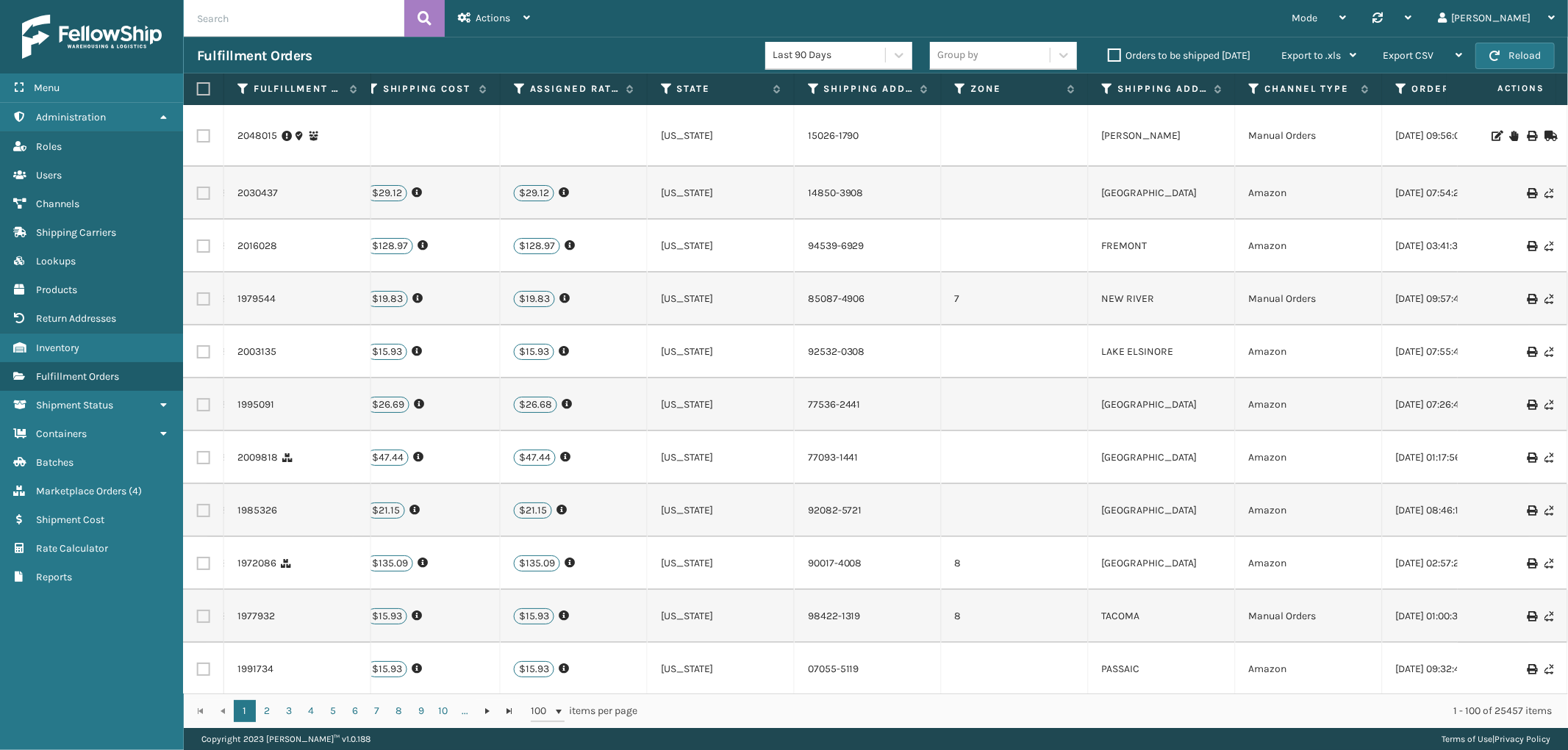
scroll to position [0, 1728]
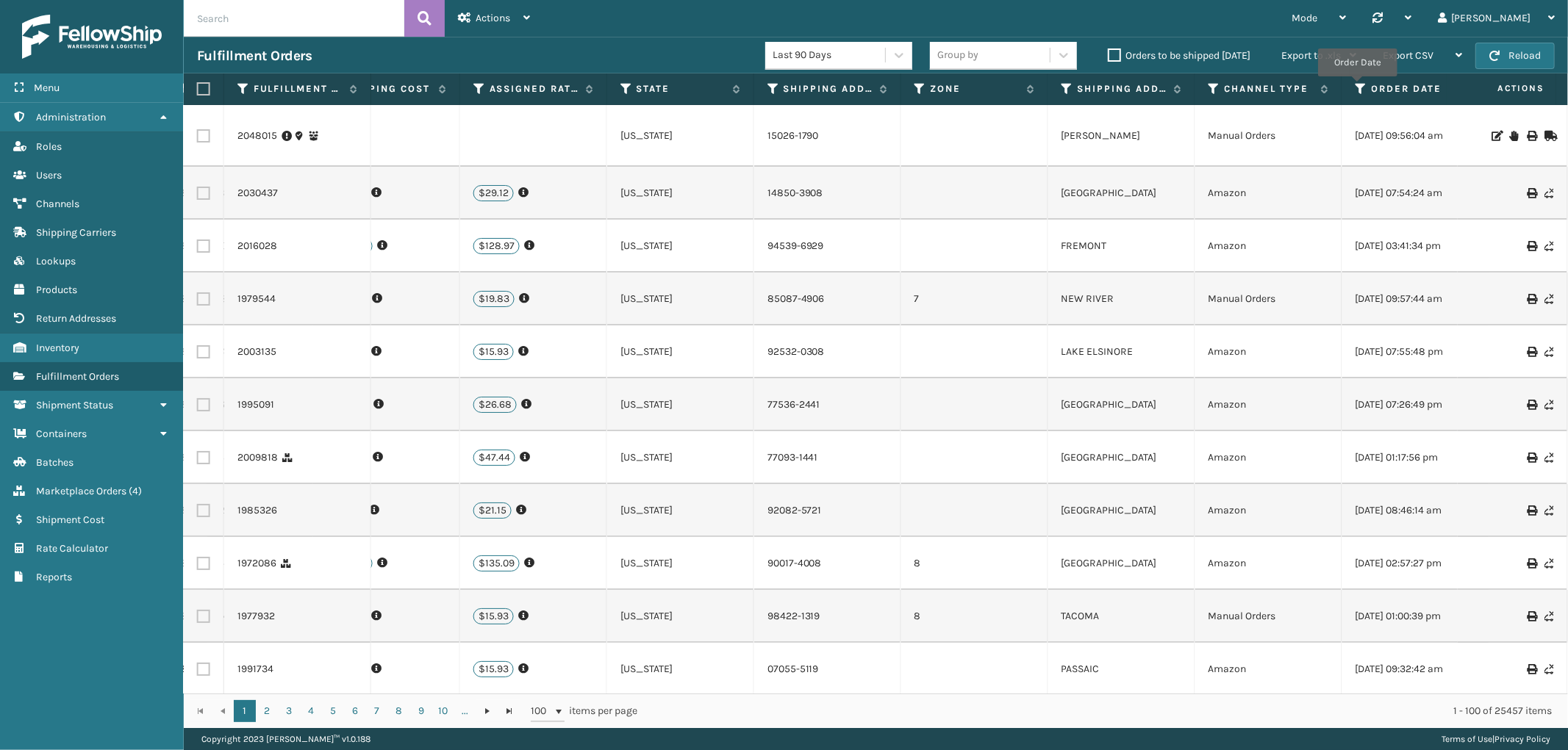
click at [1356, 87] on icon at bounding box center [1361, 89] width 12 height 13
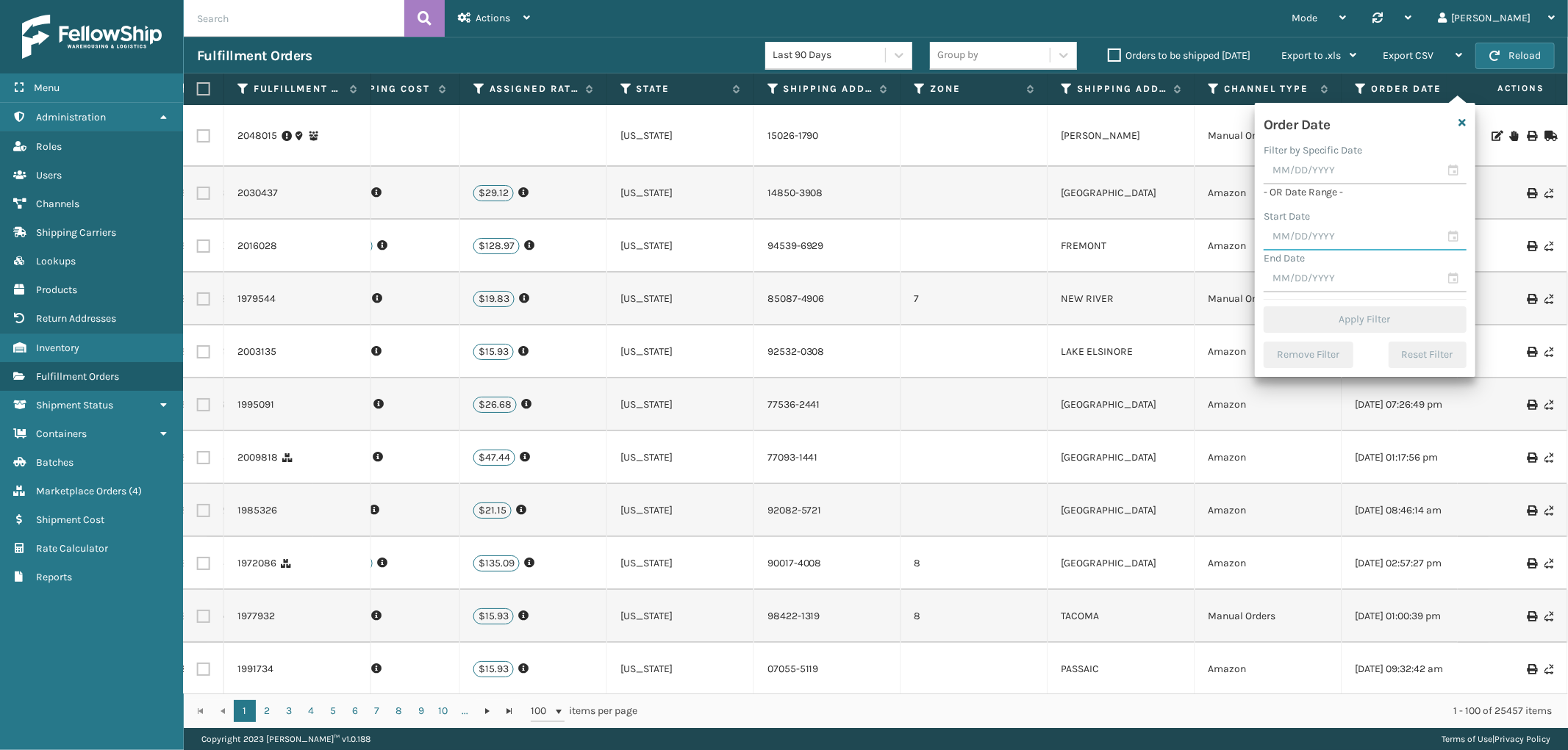
click at [1316, 235] on input "text" at bounding box center [1364, 237] width 202 height 27
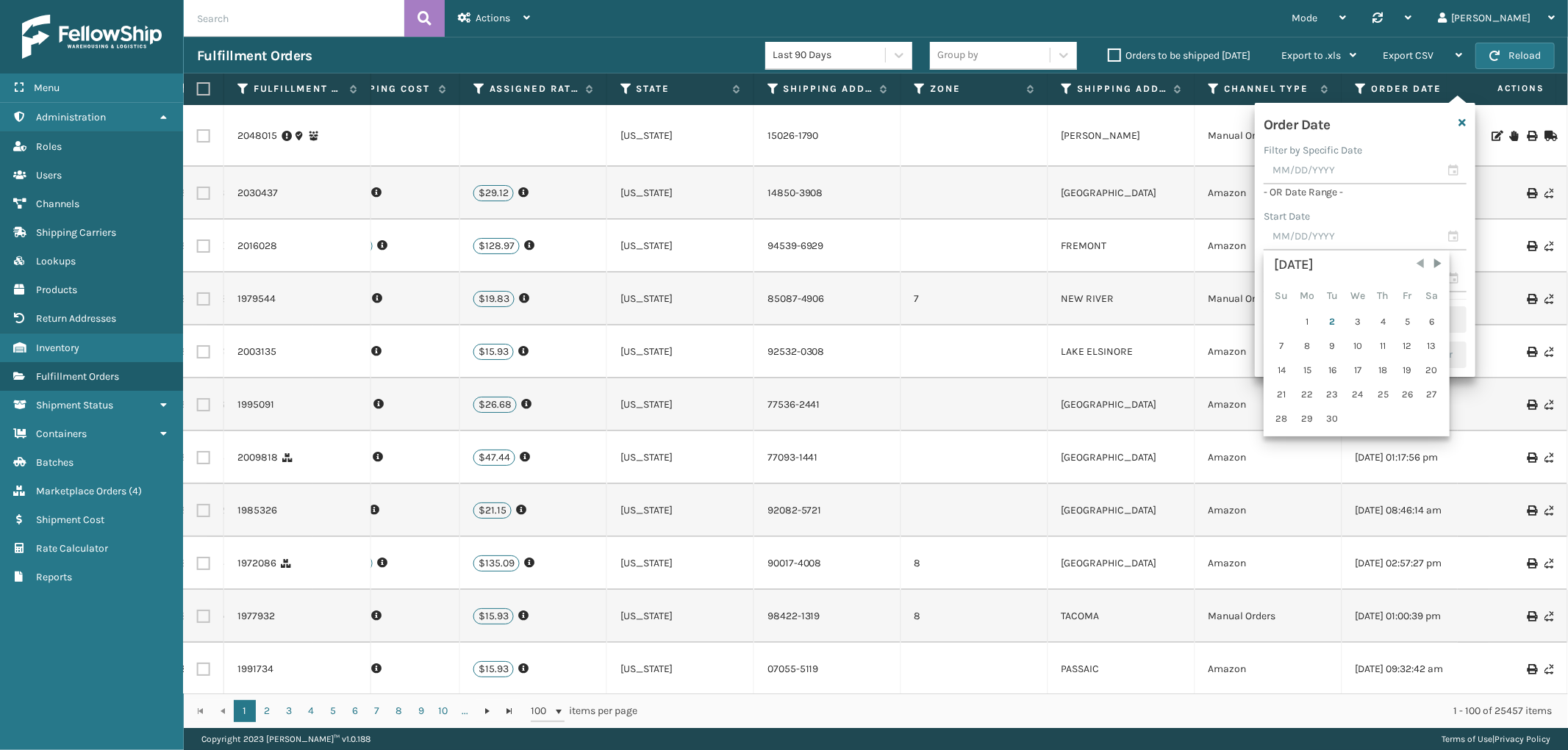
click at [1416, 261] on span "Previous Month" at bounding box center [1420, 264] width 15 height 15
click at [1281, 408] on div "24" at bounding box center [1282, 419] width 23 height 22
type input "[DATE]"
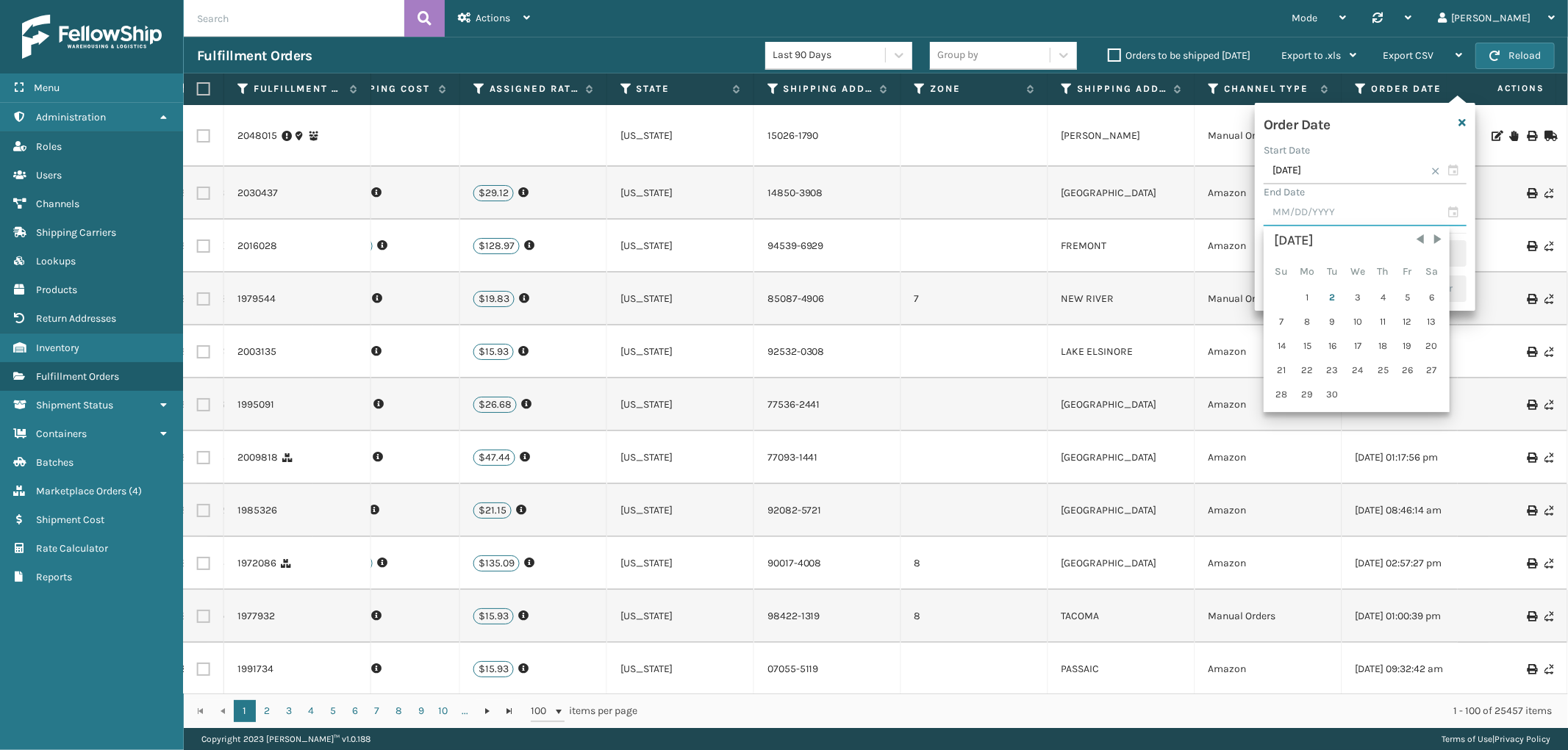
click at [1333, 207] on input "text" at bounding box center [1364, 213] width 202 height 27
click at [1412, 240] on span "Previous Month" at bounding box center [1420, 240] width 15 height 15
click at [1430, 393] on div "30" at bounding box center [1431, 394] width 22 height 22
type input "[DATE]"
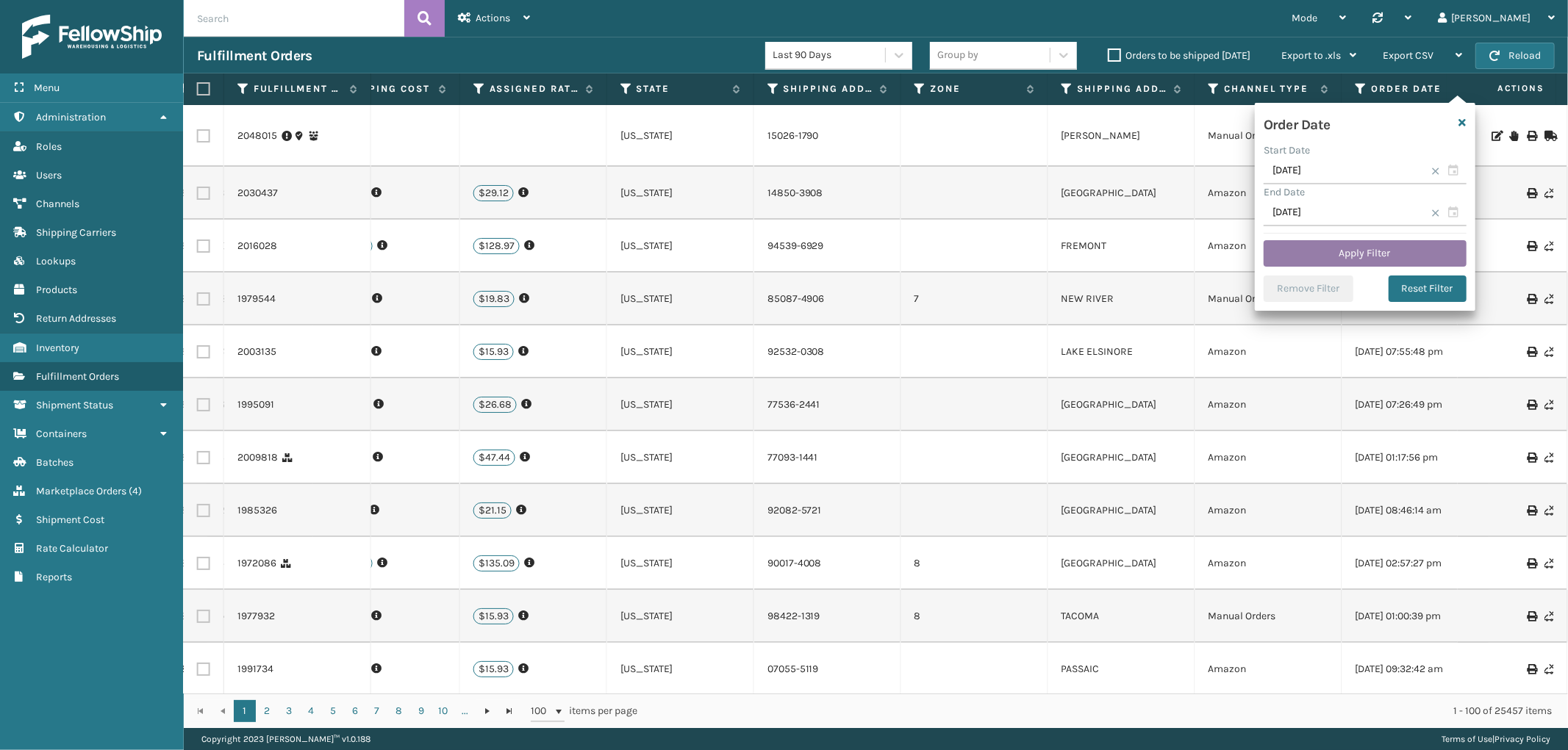
click at [1356, 248] on button "Apply Filter" at bounding box center [1364, 253] width 202 height 27
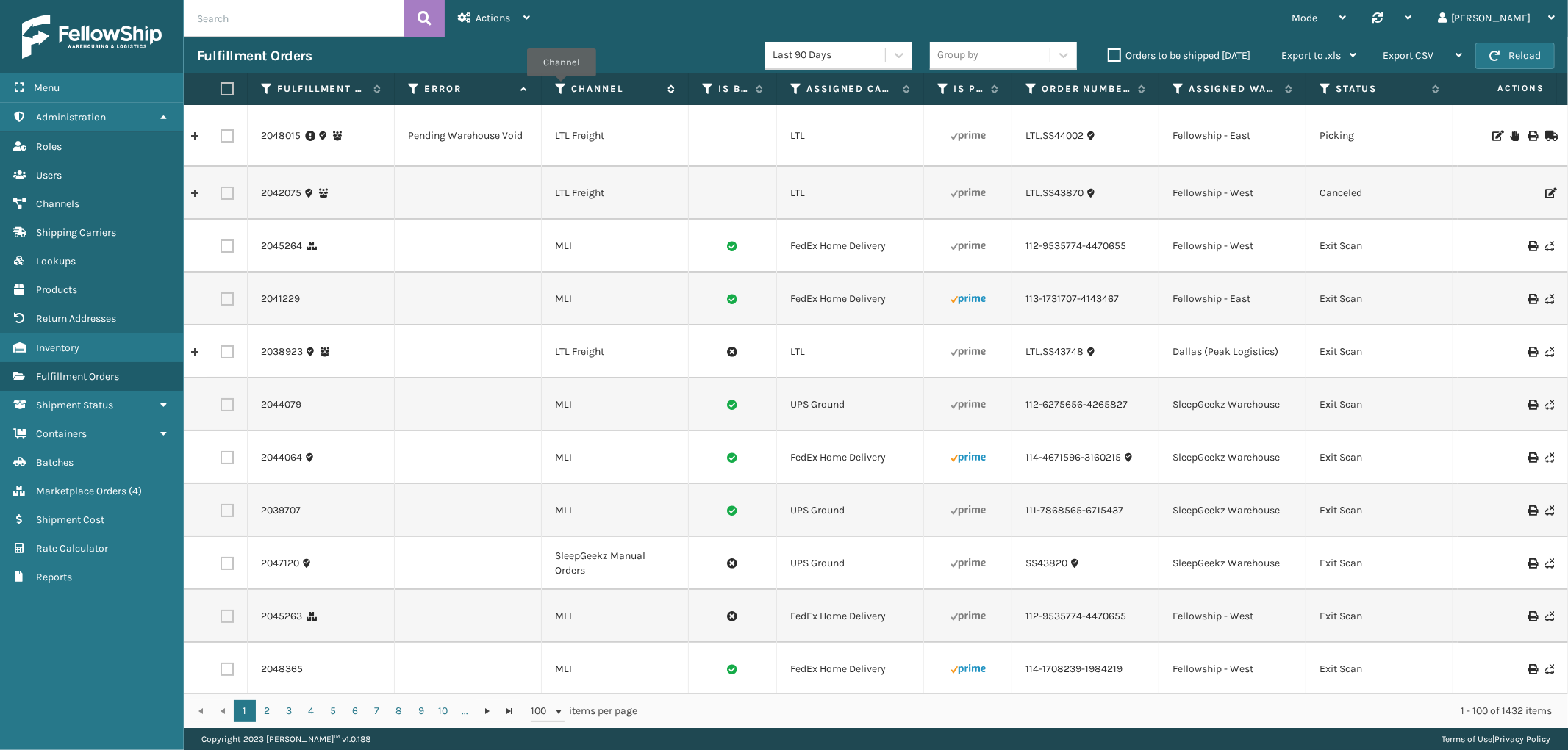
click at [561, 87] on icon at bounding box center [561, 89] width 12 height 13
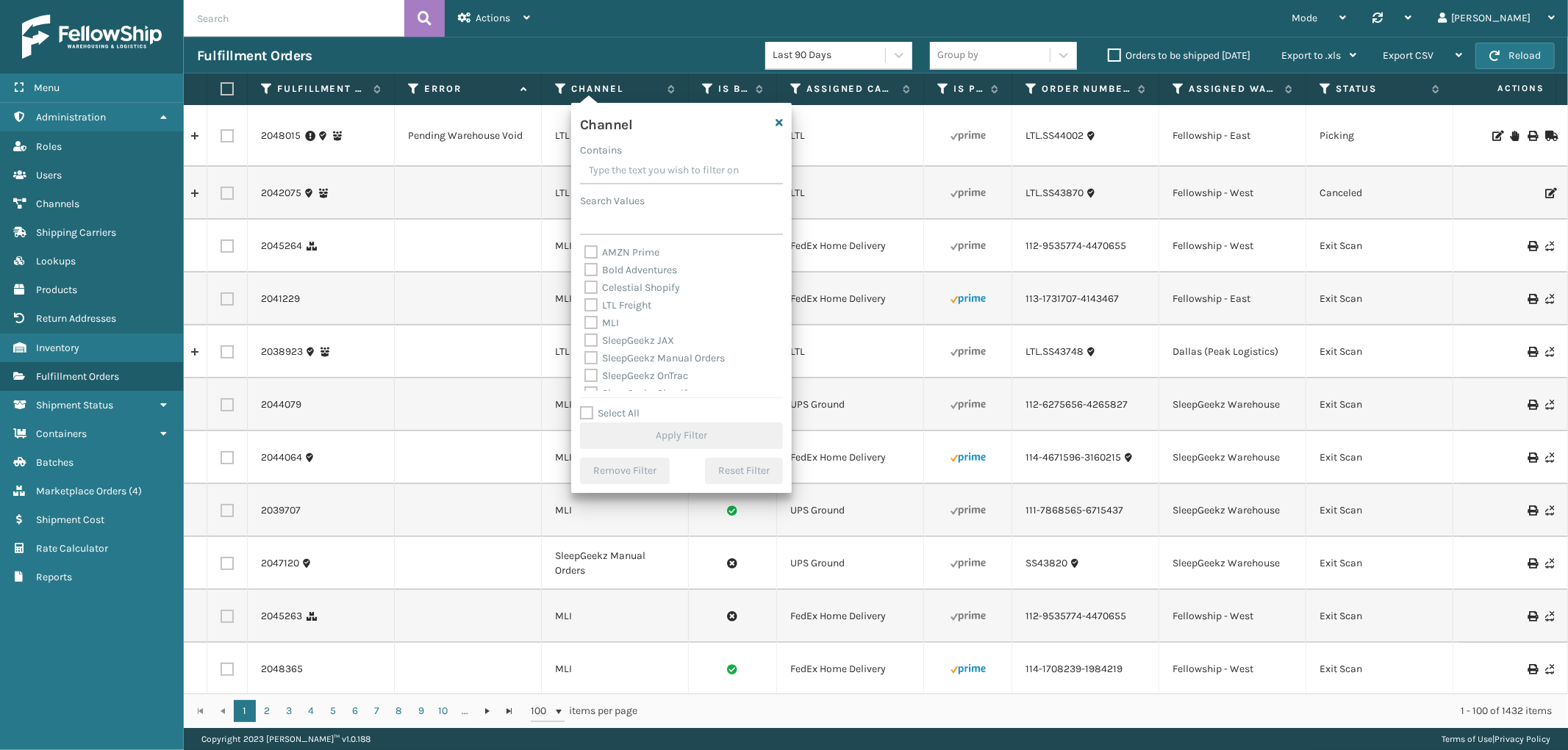
click at [595, 322] on label "MLI" at bounding box center [601, 323] width 35 height 12
click at [585, 322] on input "MLI" at bounding box center [584, 319] width 1 height 10
checkbox input "true"
click at [677, 440] on button "Apply Filter" at bounding box center [681, 435] width 202 height 27
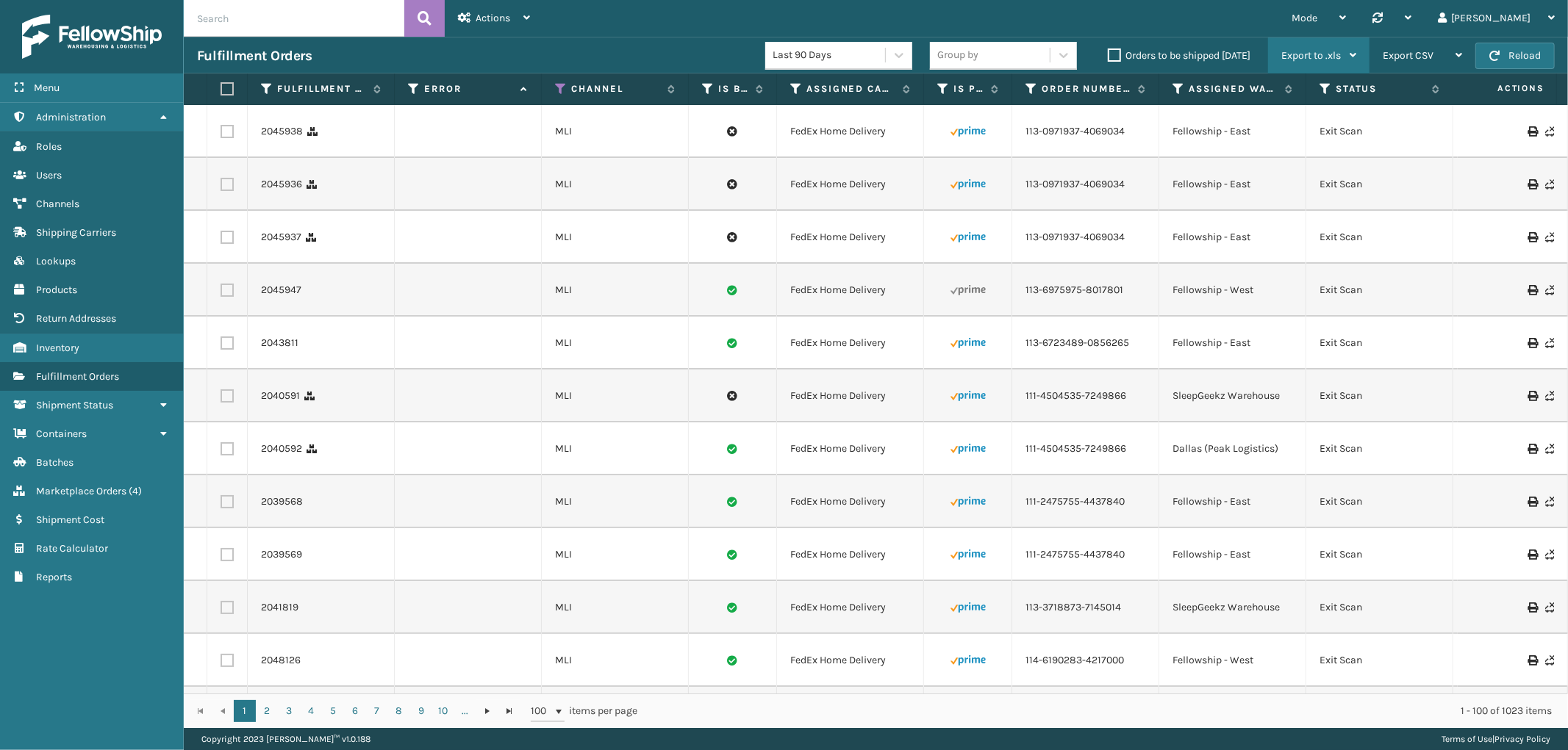
click at [1350, 53] on icon at bounding box center [1353, 55] width 6 height 10
click at [1421, 52] on span "Export CSV" at bounding box center [1407, 55] width 51 height 12
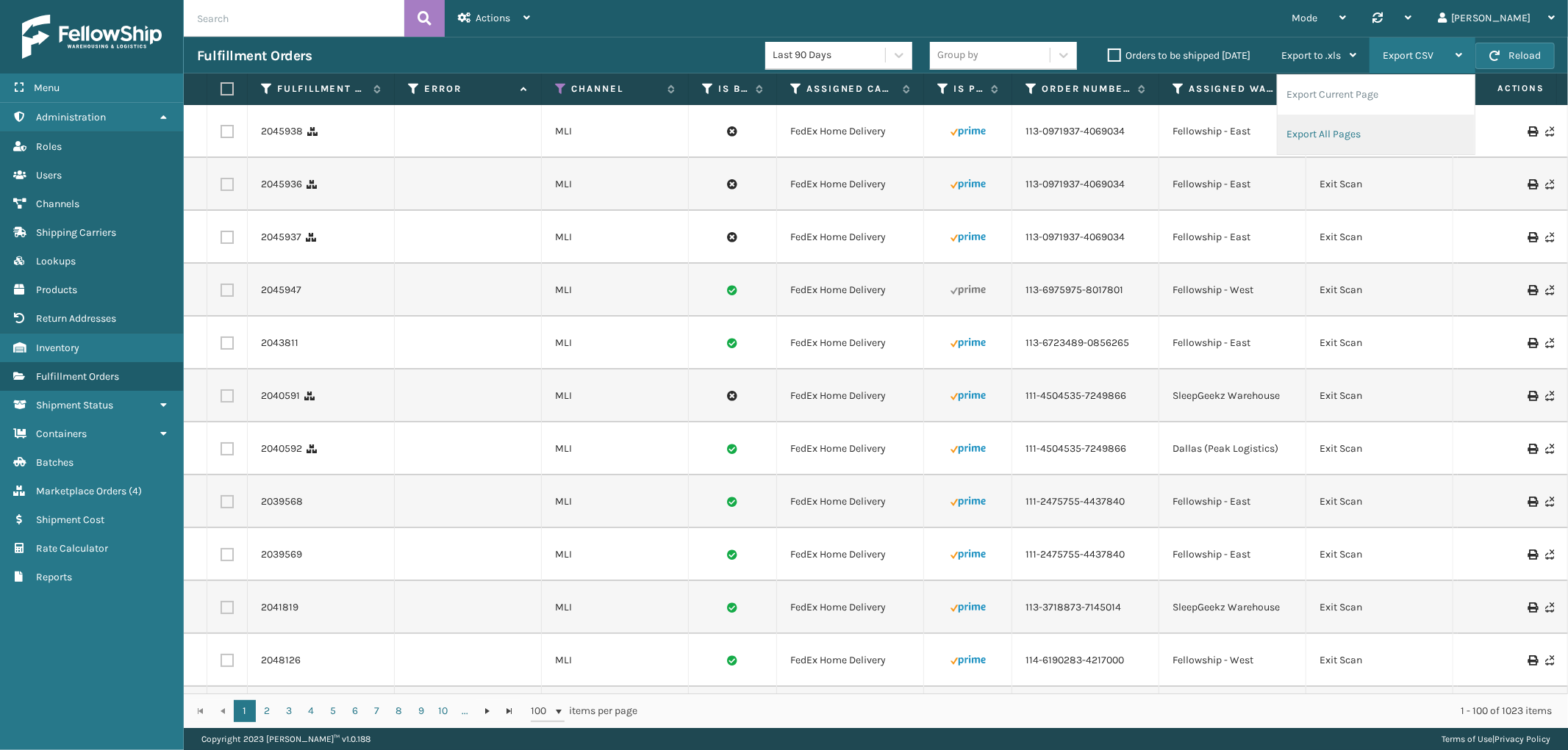
click at [1318, 129] on li "Export All Pages" at bounding box center [1376, 134] width 197 height 40
